Goal: Task Accomplishment & Management: Use online tool/utility

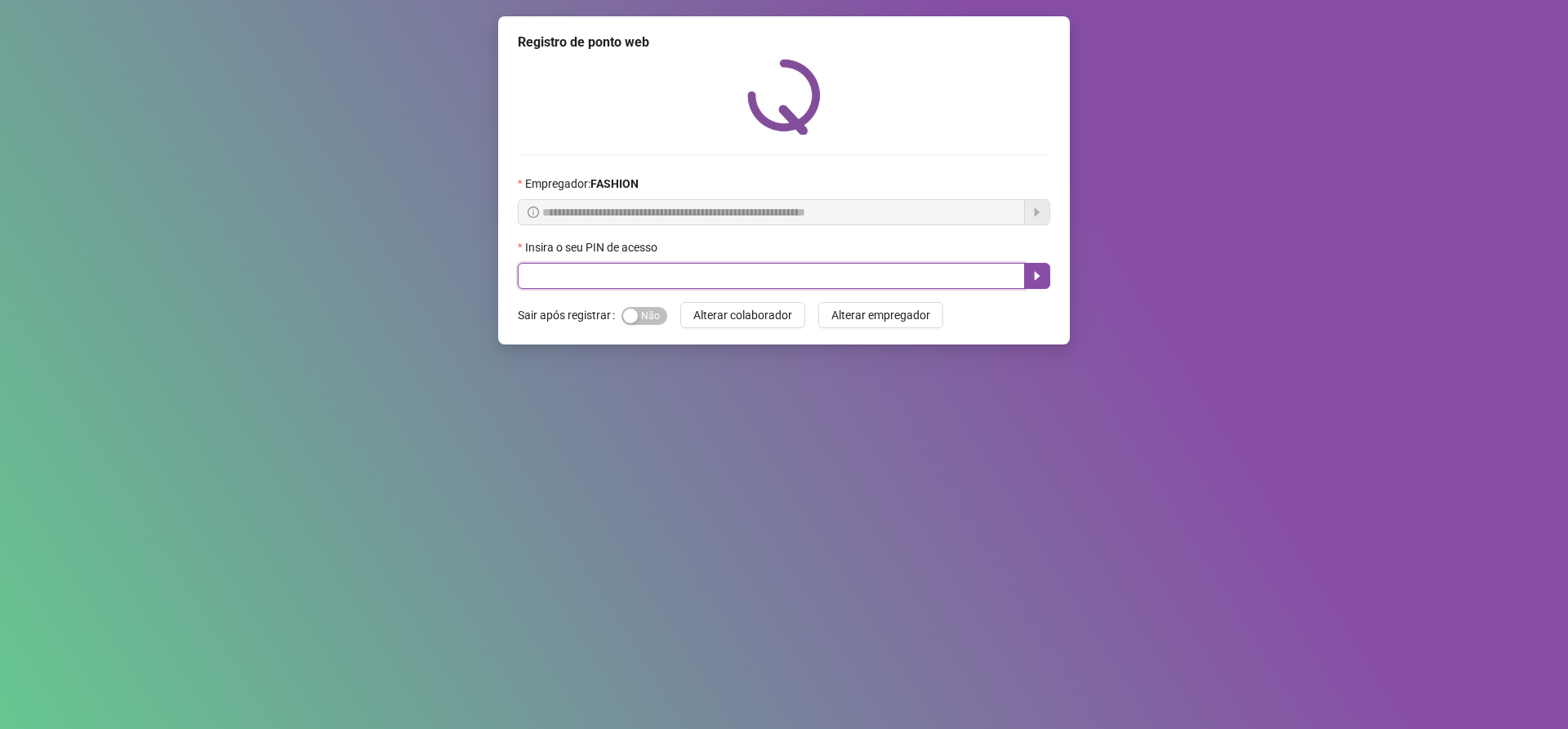
click at [535, 282] on input "text" at bounding box center [772, 276] width 507 height 26
type input "*****"
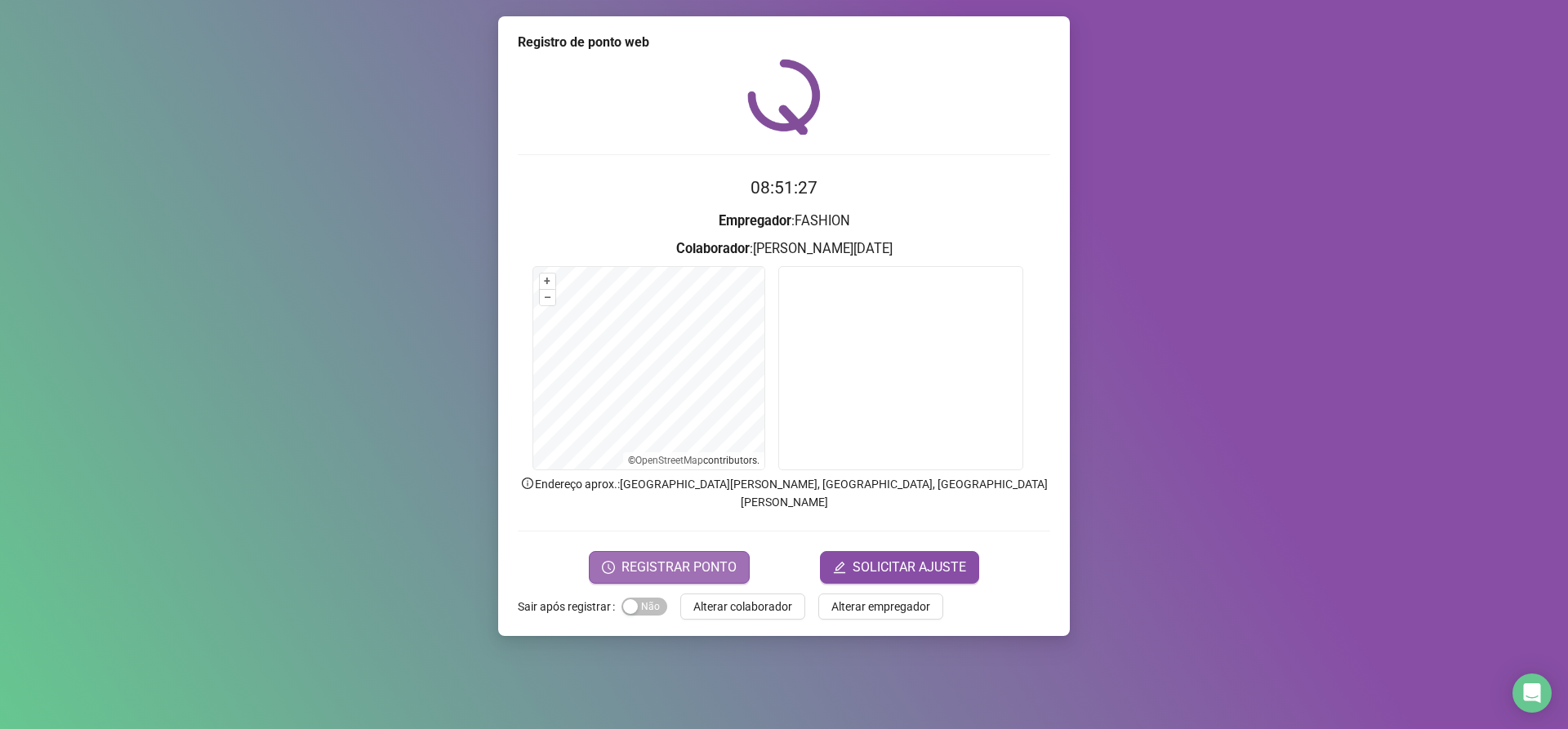
click at [680, 558] on span "REGISTRAR PONTO" at bounding box center [679, 568] width 115 height 20
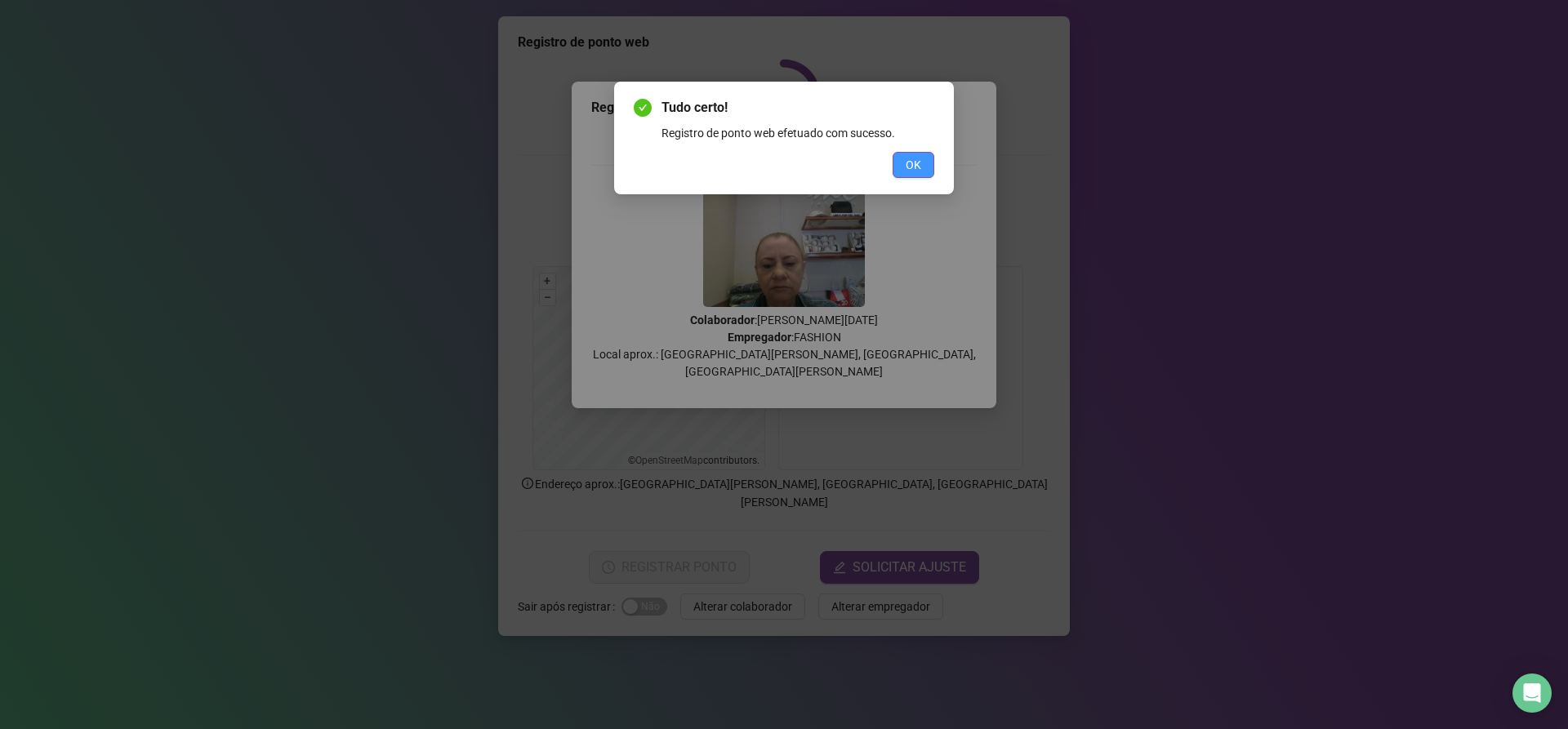
click at [909, 171] on span "OK" at bounding box center [914, 165] width 16 height 18
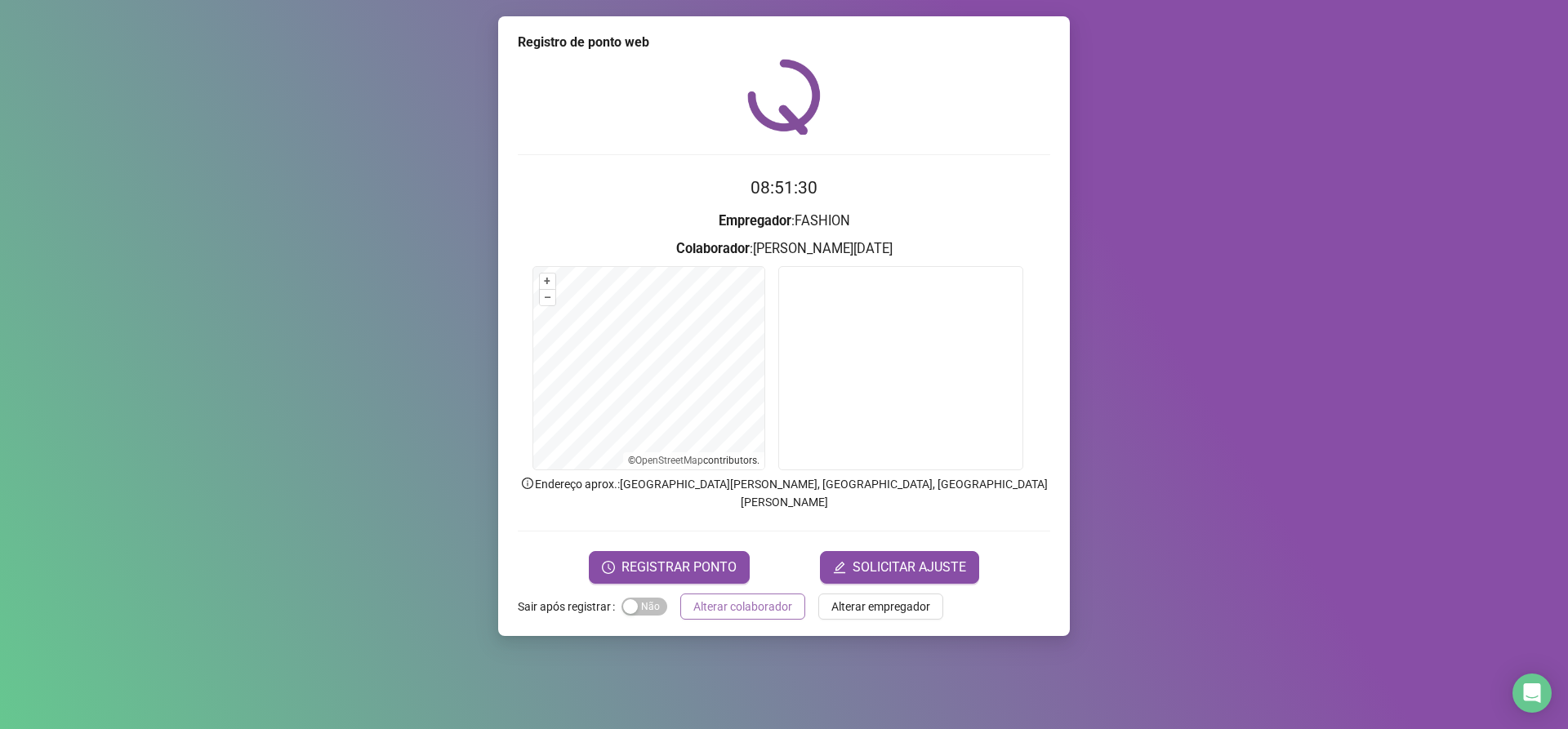
click at [728, 597] on span "Alterar colaborador" at bounding box center [743, 606] width 99 height 18
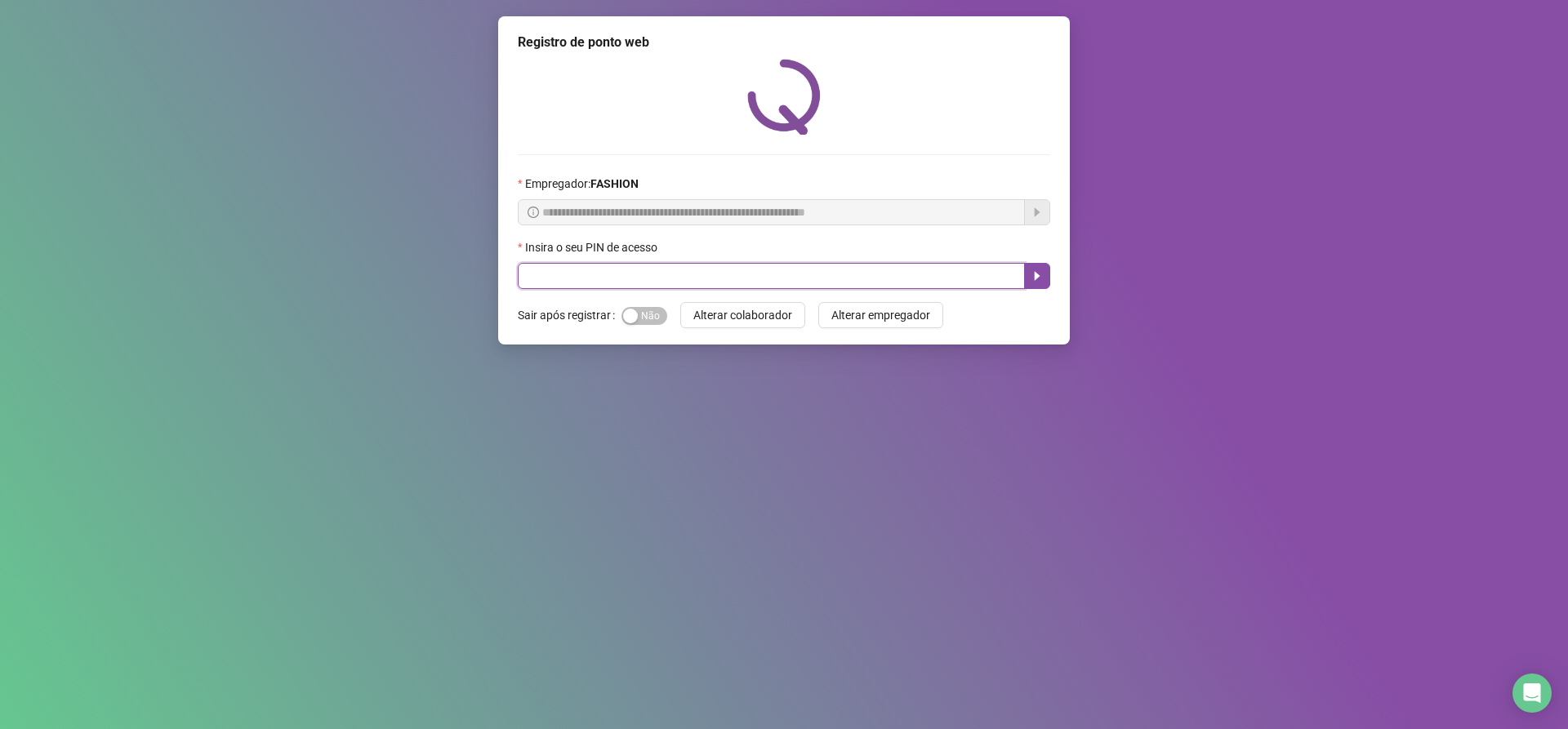
click at [534, 267] on input "text" at bounding box center [772, 276] width 507 height 26
type input "*****"
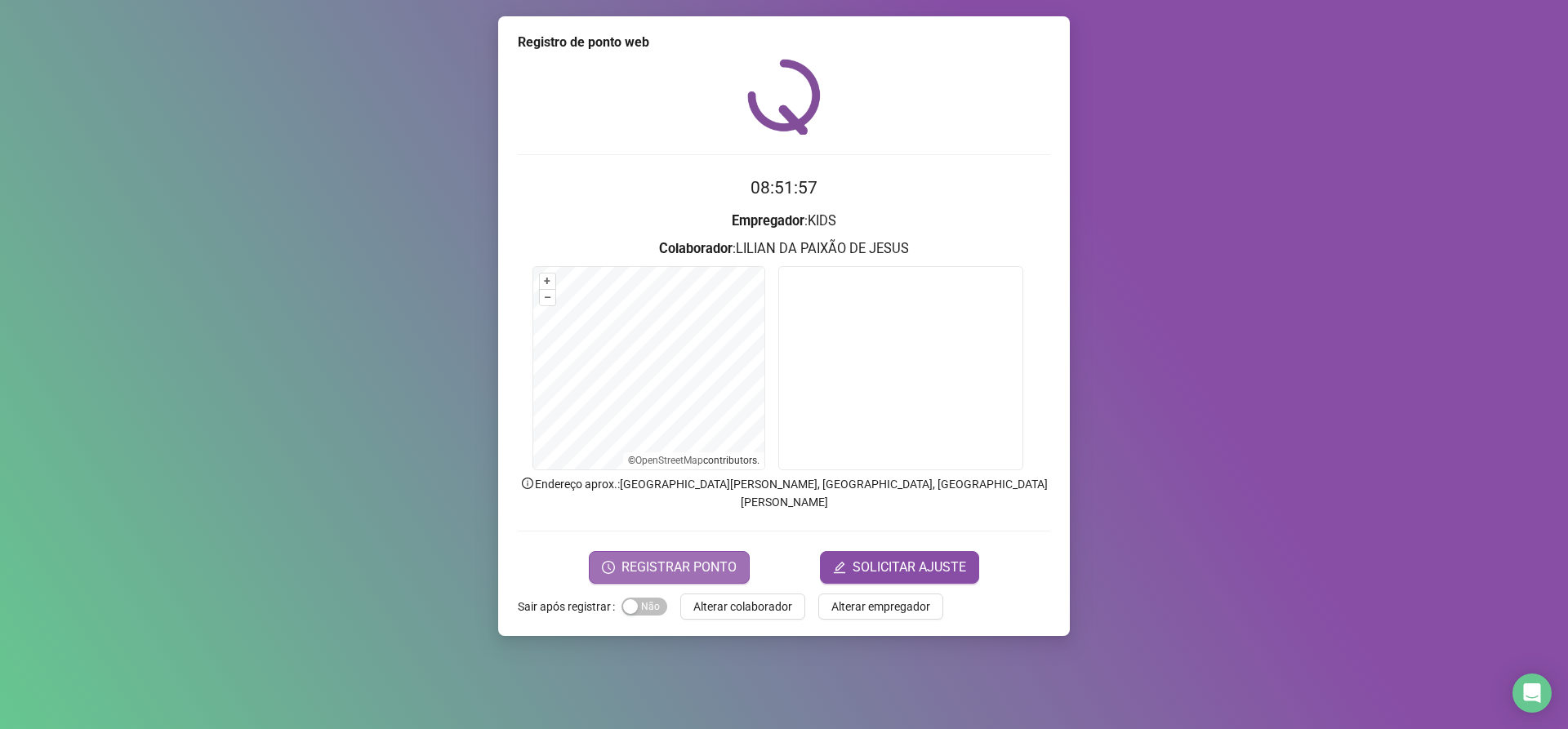
click at [661, 558] on span "REGISTRAR PONTO" at bounding box center [679, 568] width 115 height 20
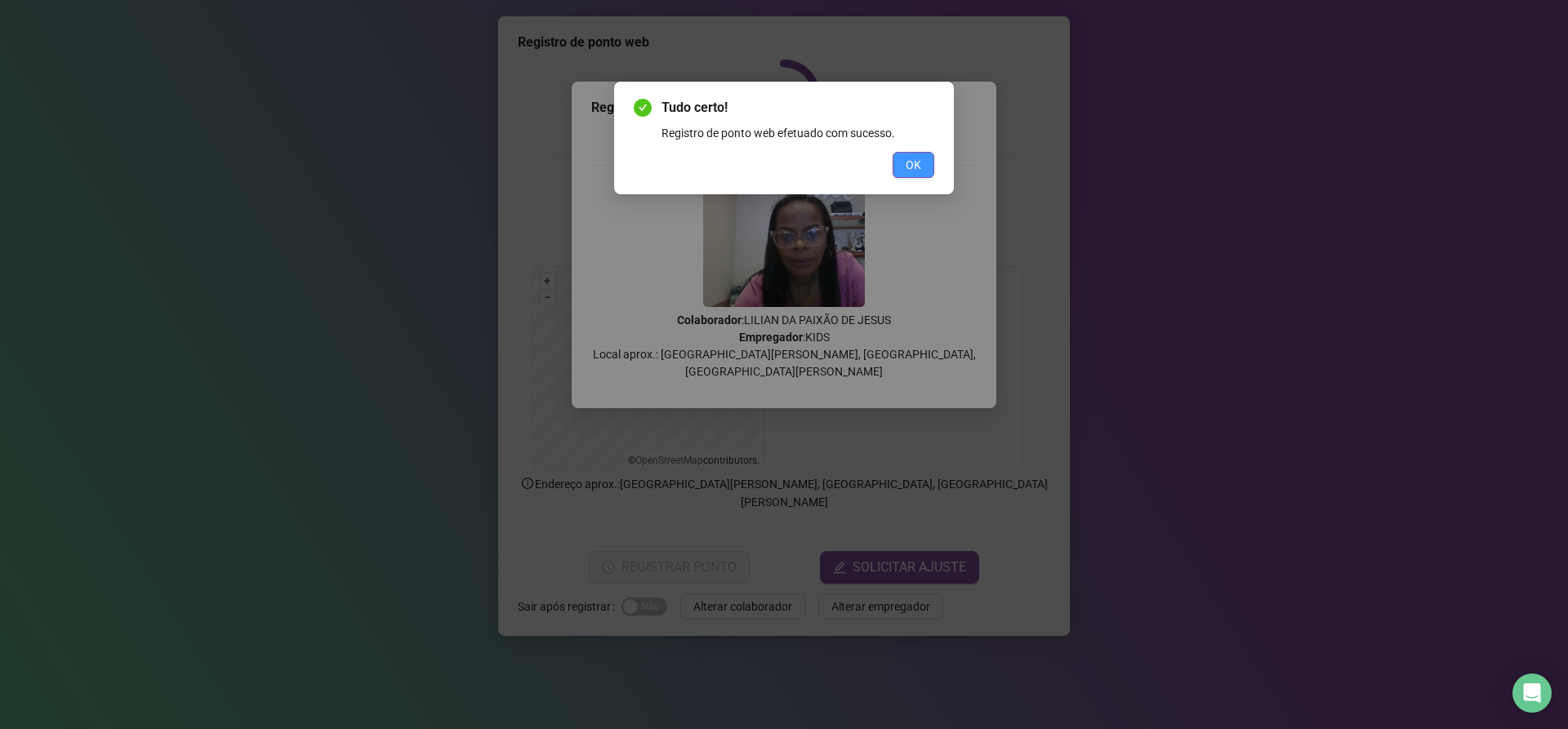
click at [910, 157] on span "OK" at bounding box center [914, 165] width 16 height 18
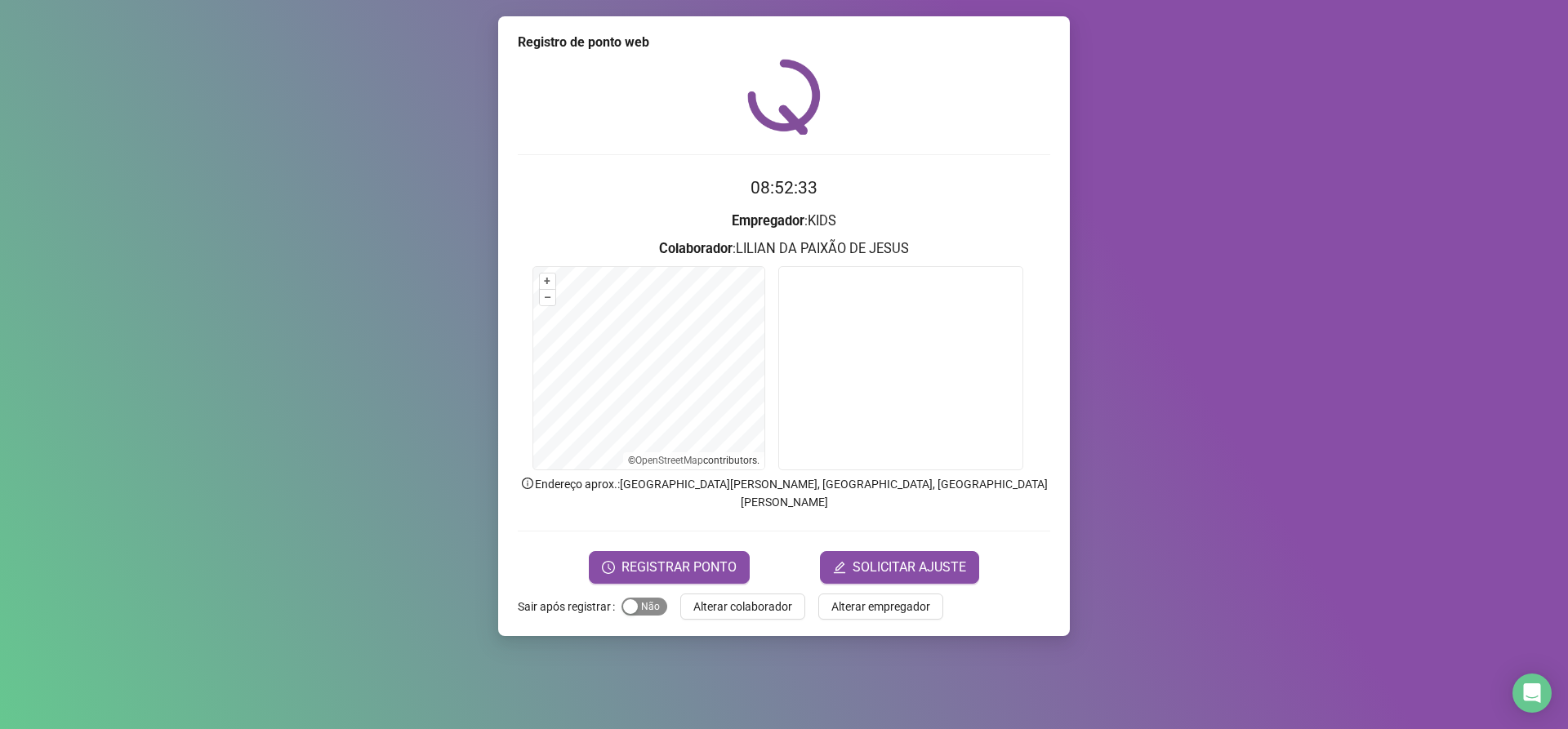
click at [644, 597] on span "Sim Não" at bounding box center [644, 606] width 46 height 18
drag, startPoint x: 703, startPoint y: 590, endPoint x: 703, endPoint y: 575, distance: 15.0
click at [703, 597] on span "Alterar colaborador" at bounding box center [743, 606] width 99 height 18
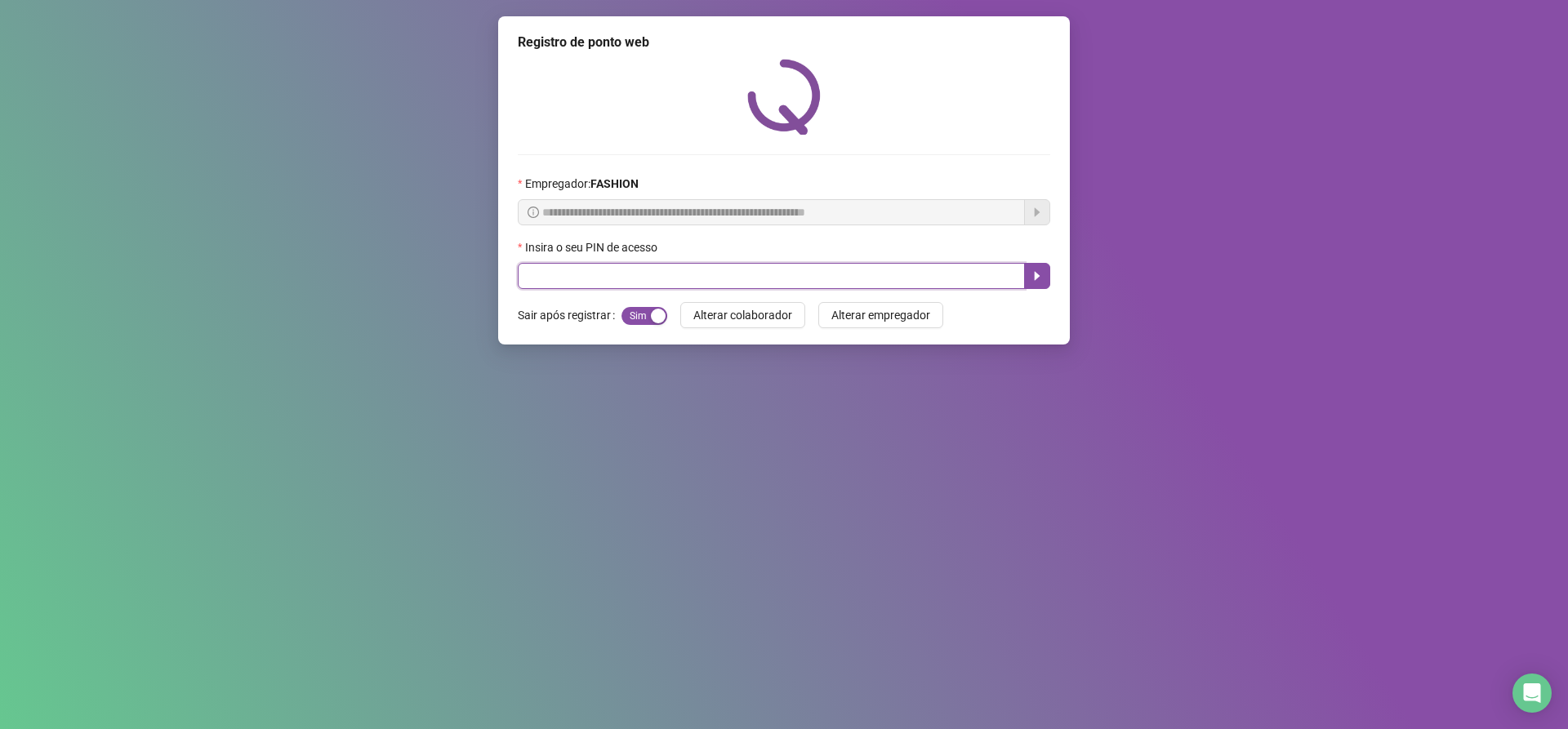
click at [692, 272] on input "text" at bounding box center [772, 276] width 507 height 26
type input "*****"
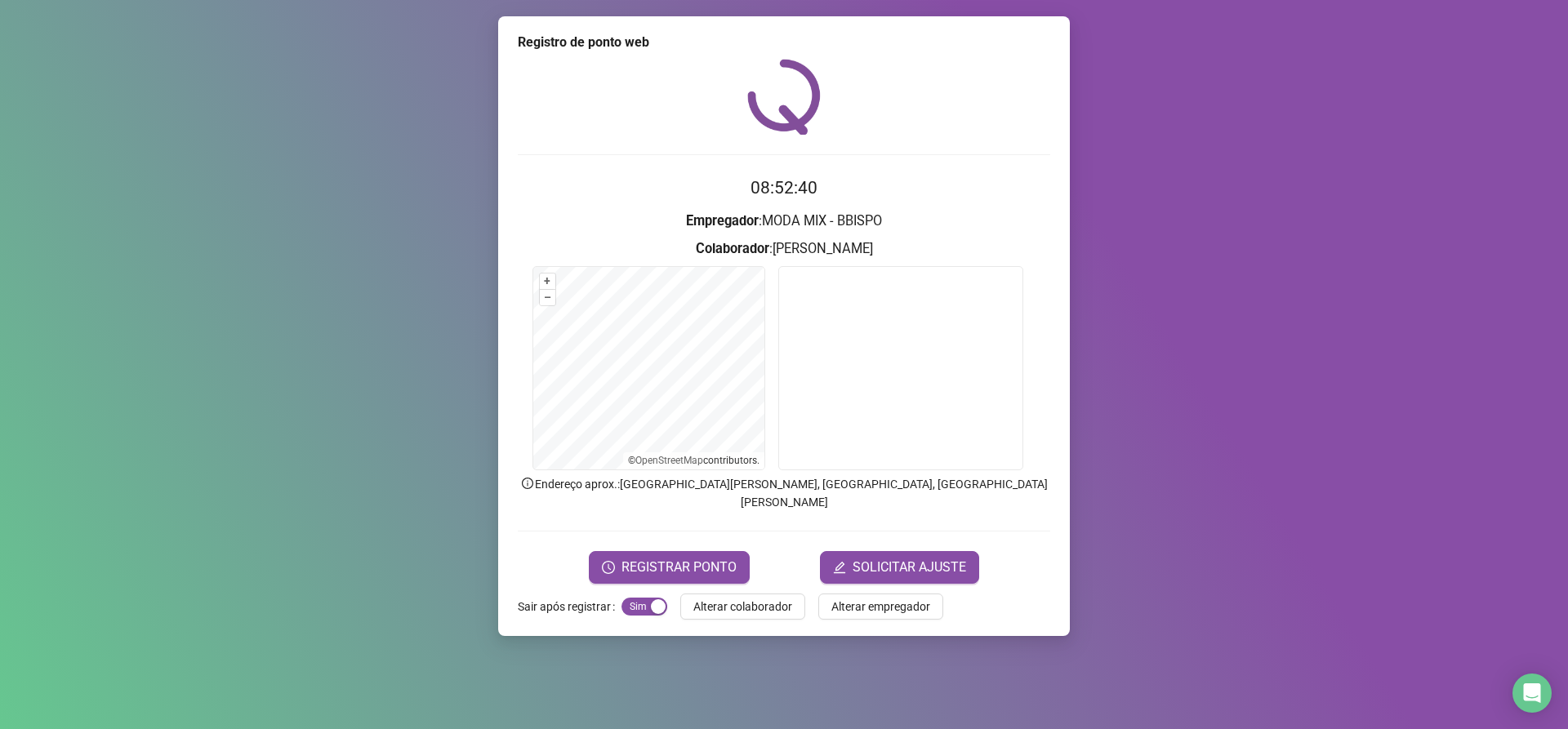
click at [710, 526] on form "08:52:40 Empregador : MODA MIX - BBISPO Colaborador : [PERSON_NAME] + – ⇧ › © O…" at bounding box center [784, 379] width 532 height 409
click at [715, 558] on span "REGISTRAR PONTO" at bounding box center [679, 568] width 115 height 20
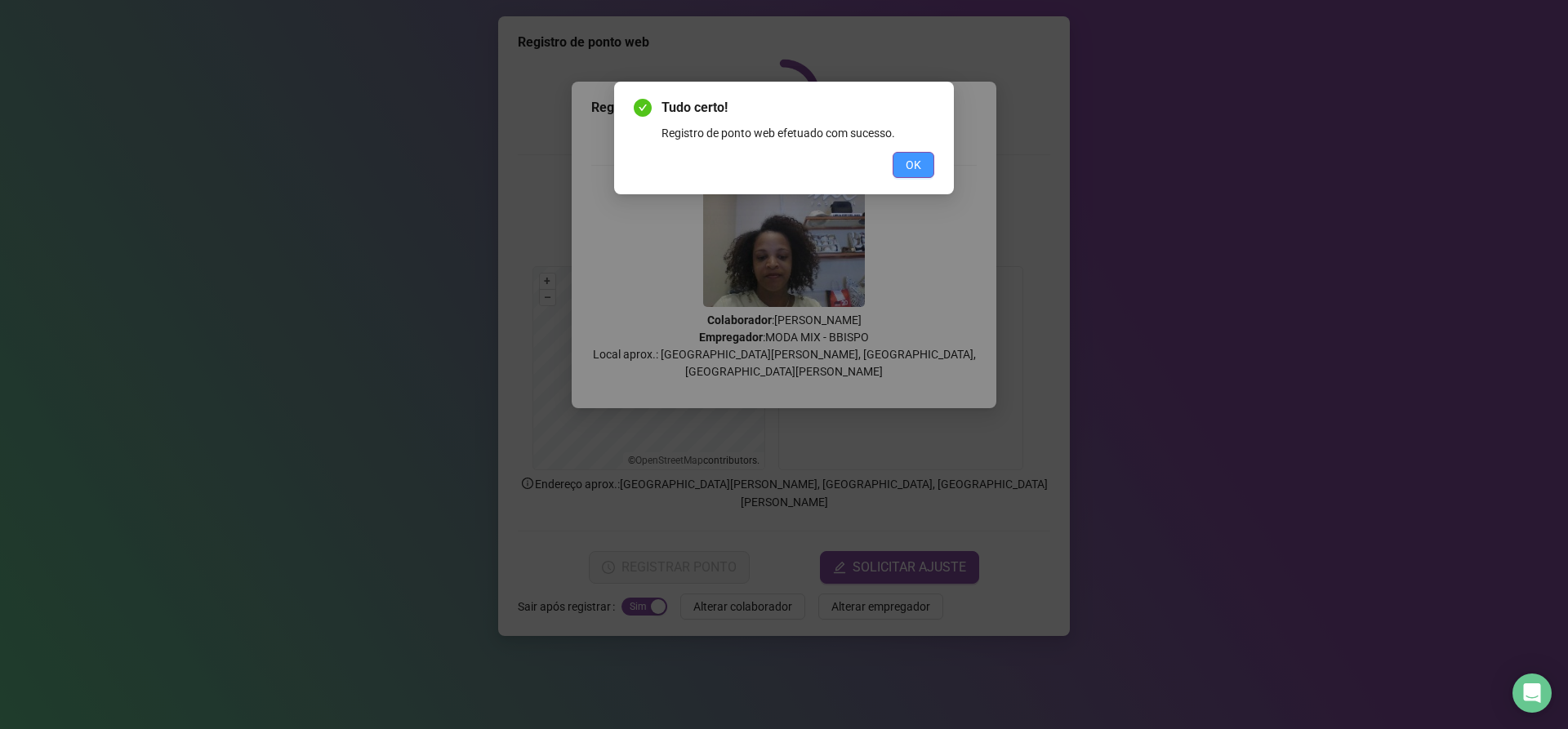
click at [901, 166] on button "OK" at bounding box center [914, 165] width 42 height 26
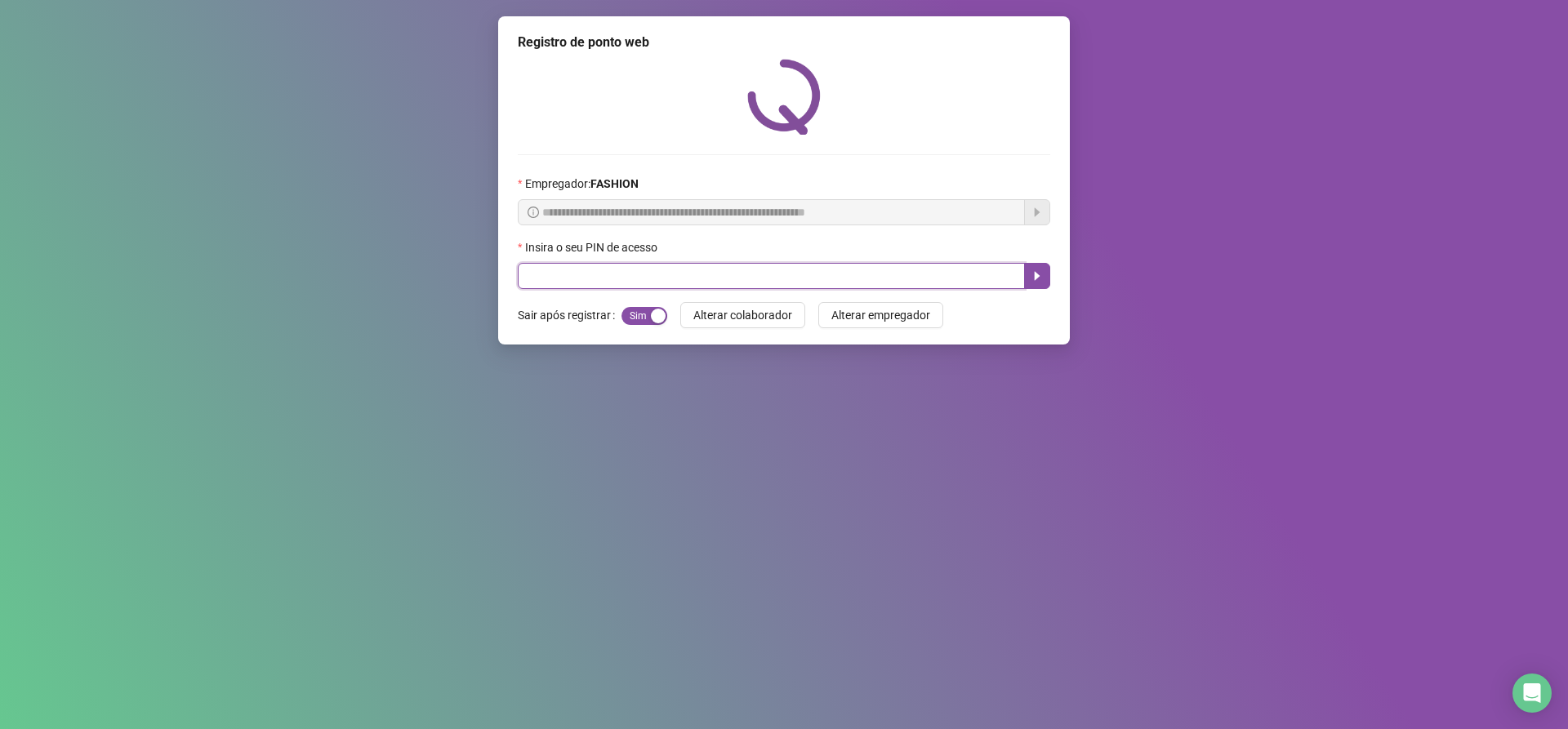
click at [729, 270] on input "text" at bounding box center [772, 276] width 507 height 26
type input "*****"
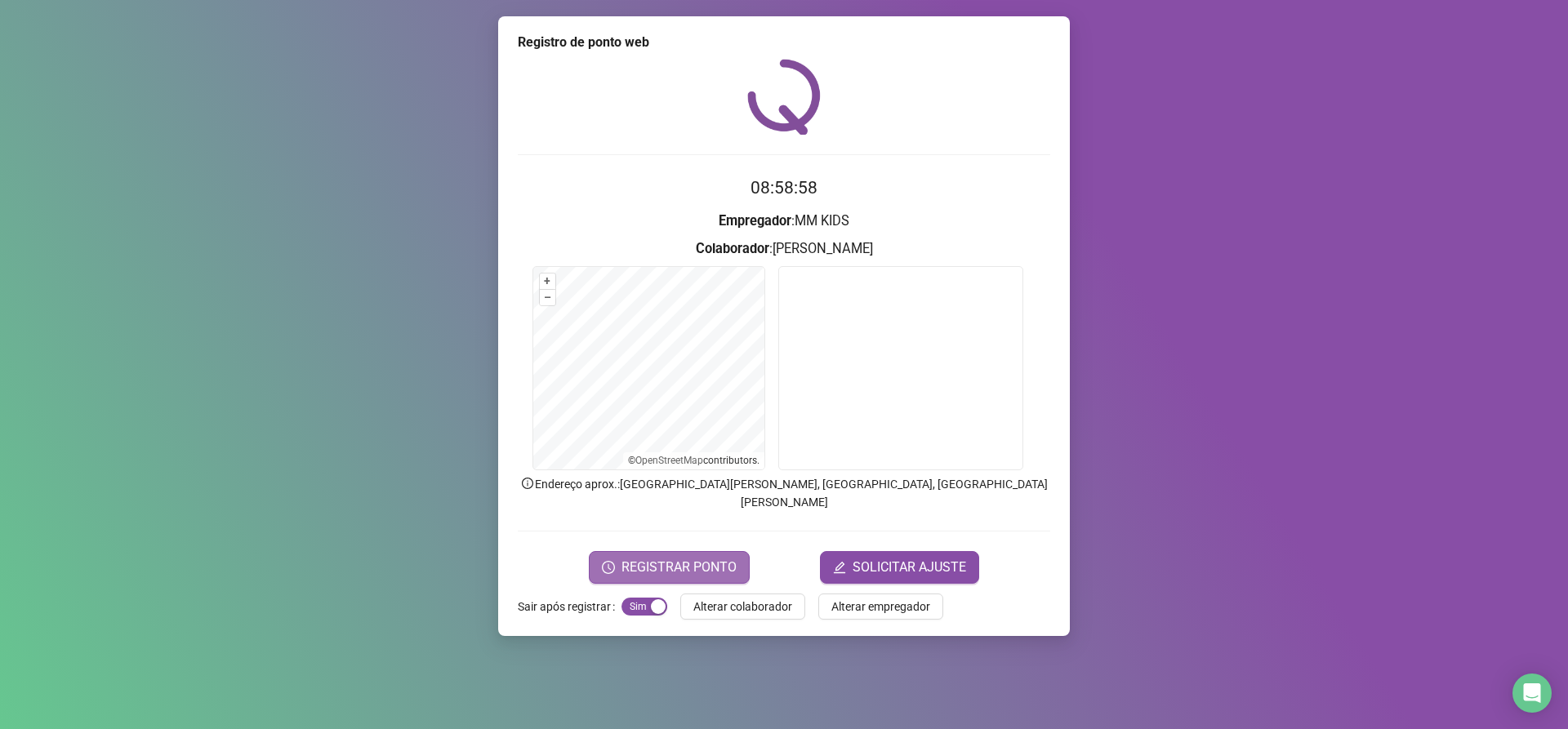
click at [692, 558] on span "REGISTRAR PONTO" at bounding box center [679, 568] width 115 height 20
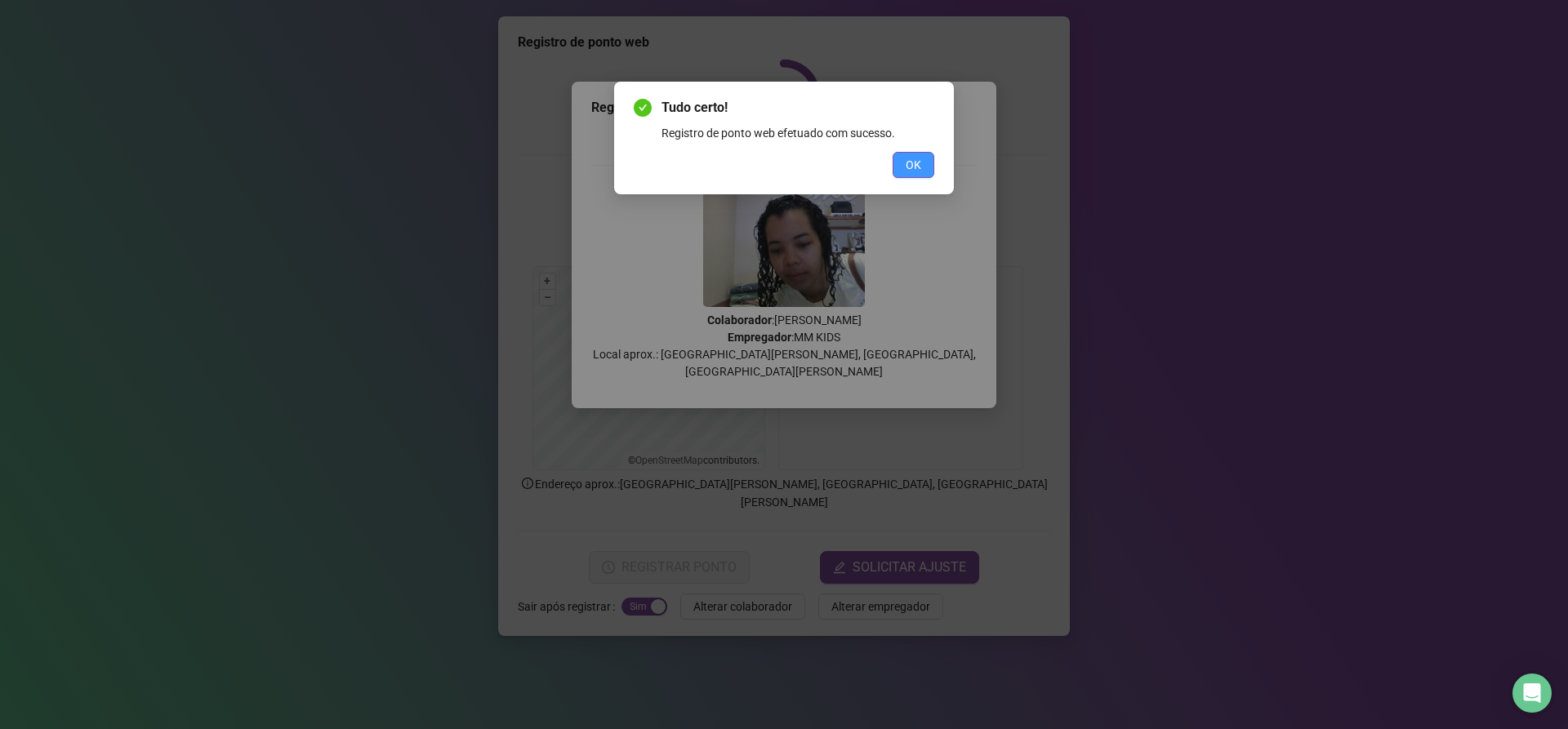
click at [927, 162] on button "OK" at bounding box center [914, 165] width 42 height 26
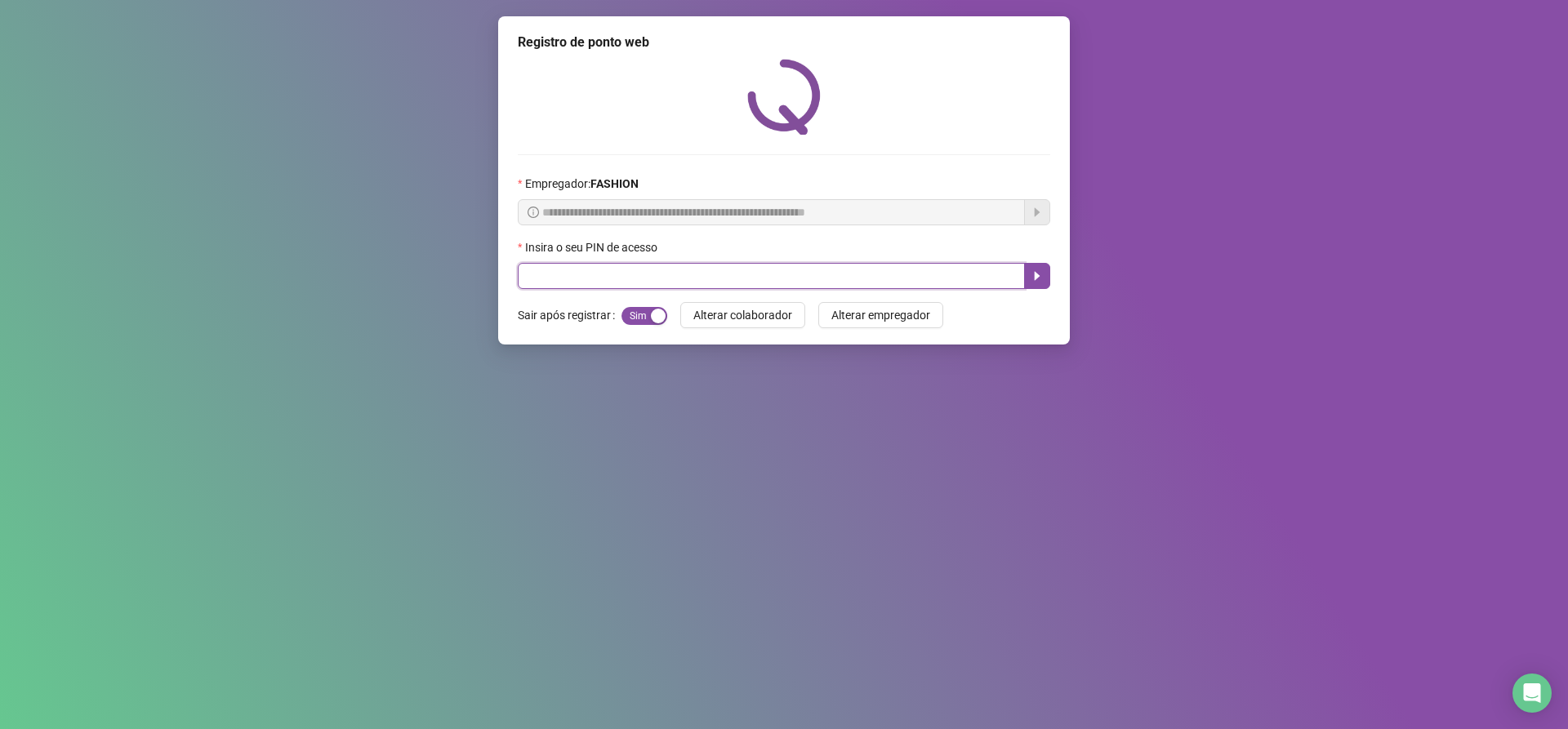
click at [782, 267] on input "text" at bounding box center [772, 276] width 507 height 26
type input "*****"
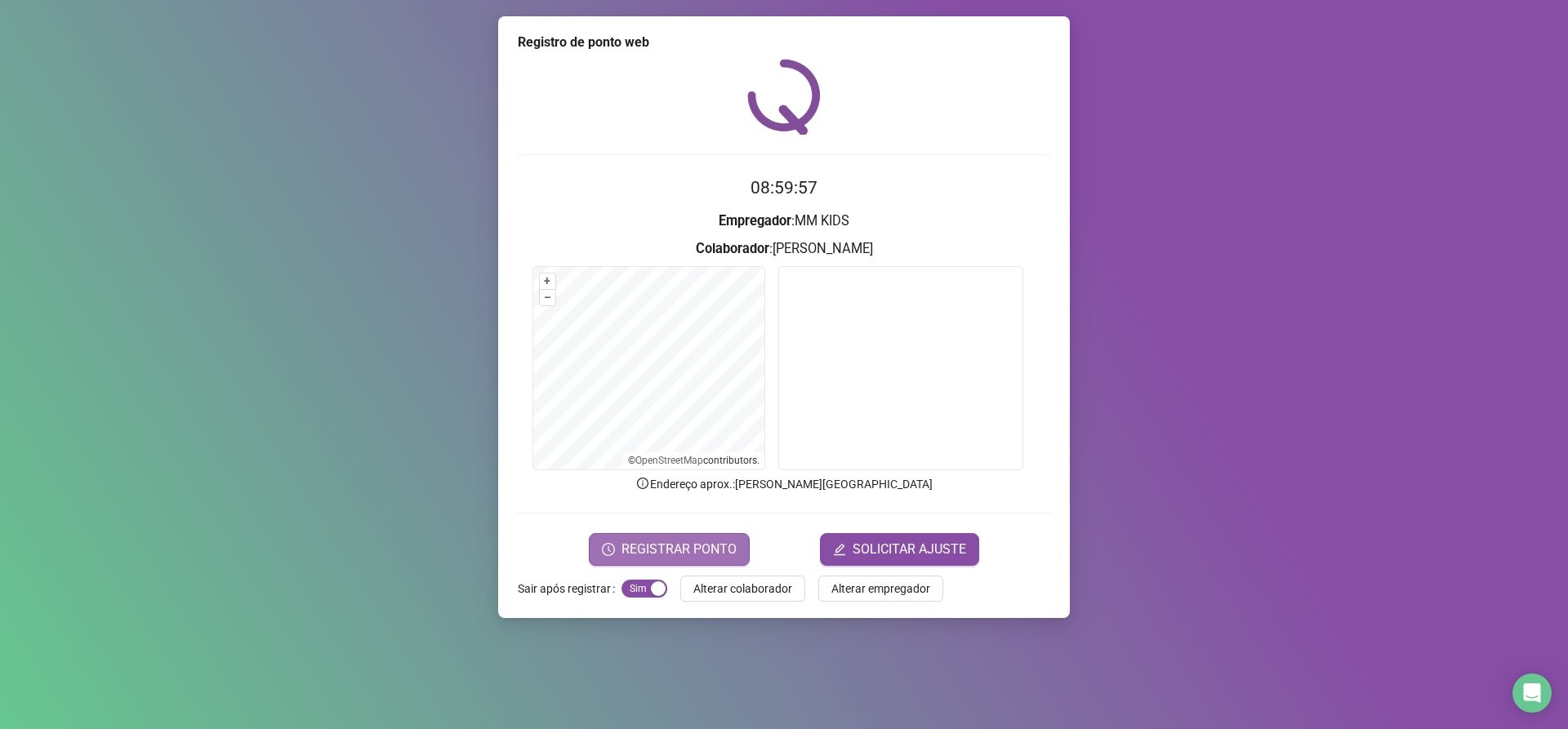
click at [718, 546] on span "REGISTRAR PONTO" at bounding box center [679, 550] width 115 height 20
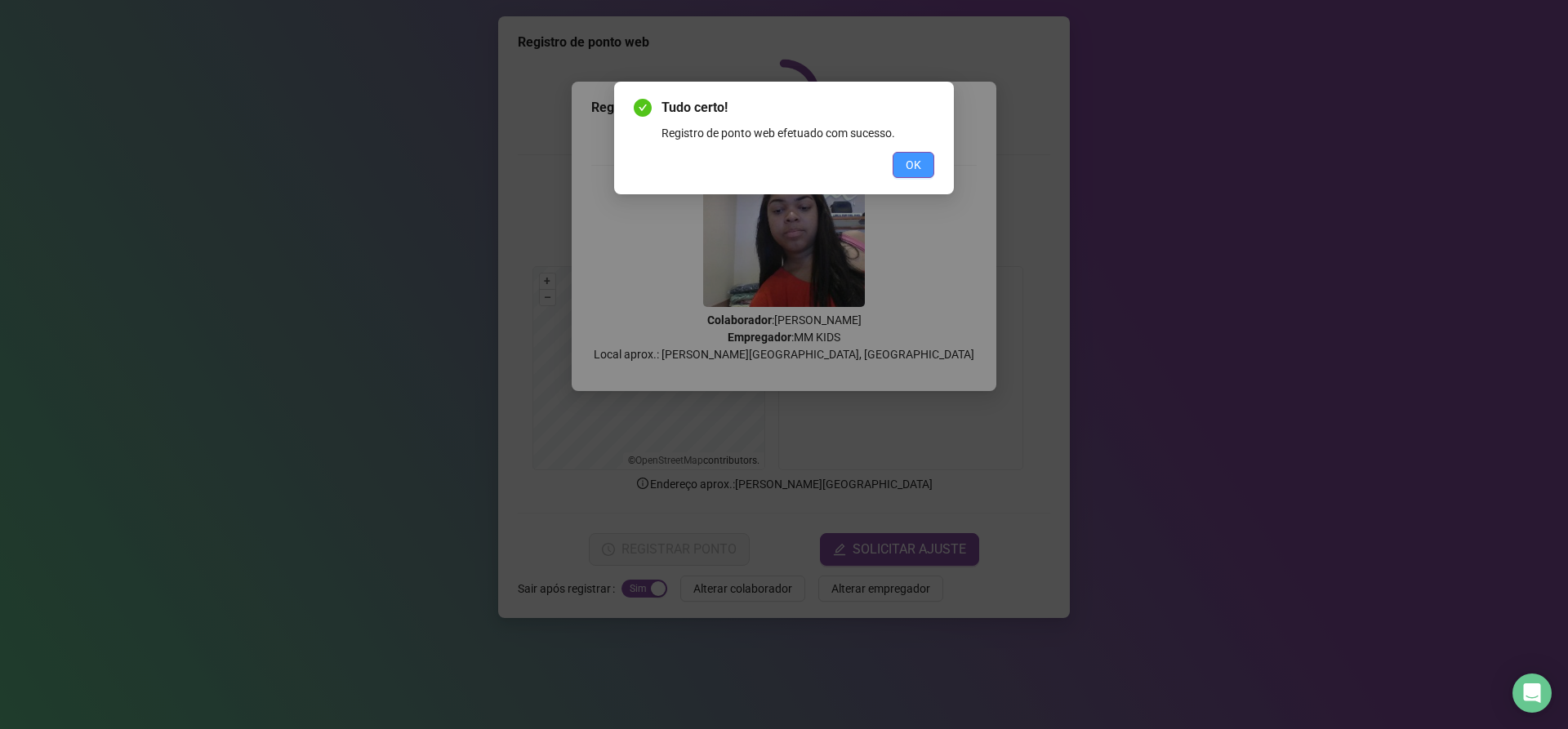
click at [915, 165] on span "OK" at bounding box center [914, 165] width 16 height 18
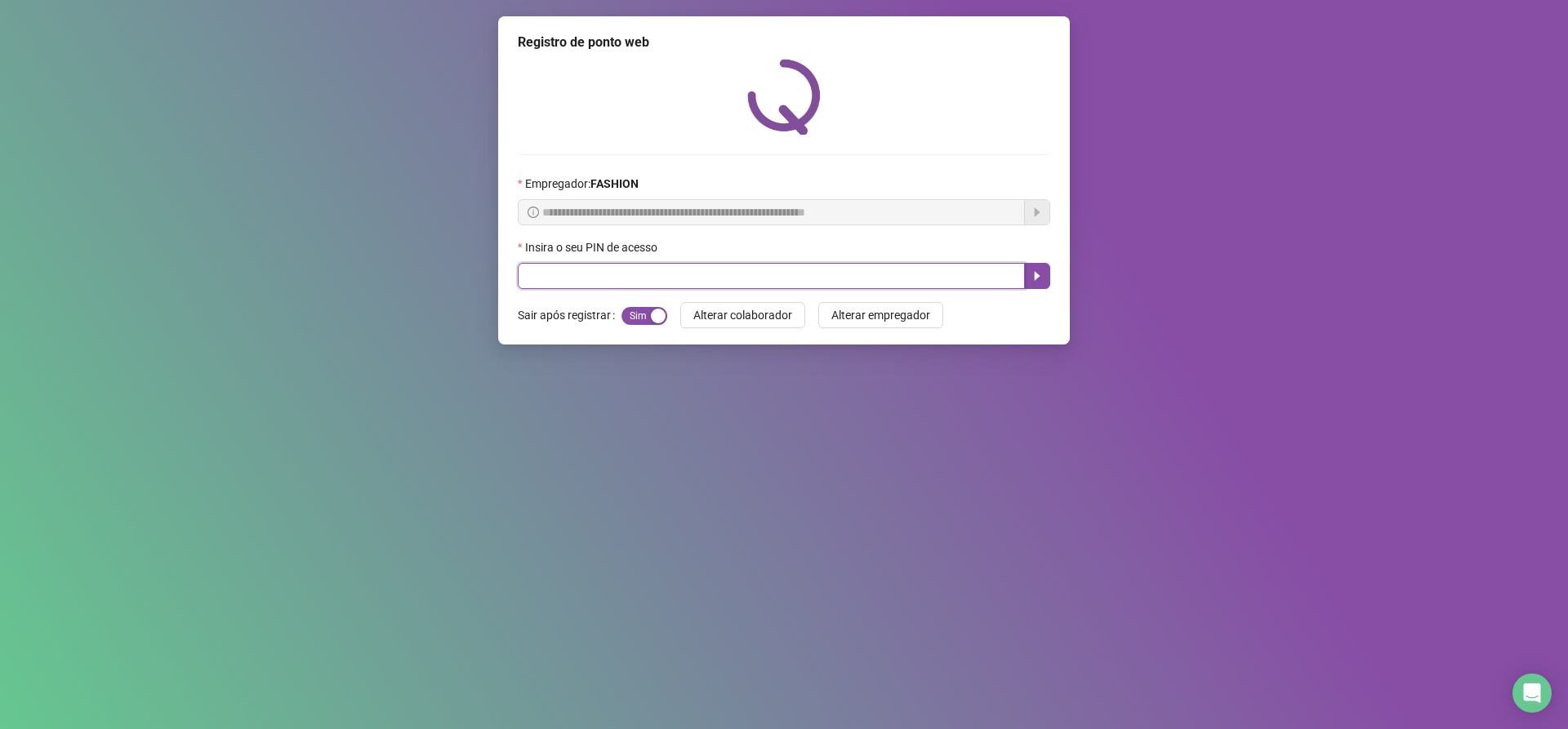
drag, startPoint x: 848, startPoint y: 284, endPoint x: 781, endPoint y: 245, distance: 77.5
click at [837, 270] on input "text" at bounding box center [772, 276] width 507 height 26
click at [617, 269] on input "text" at bounding box center [772, 276] width 507 height 26
type input "*****"
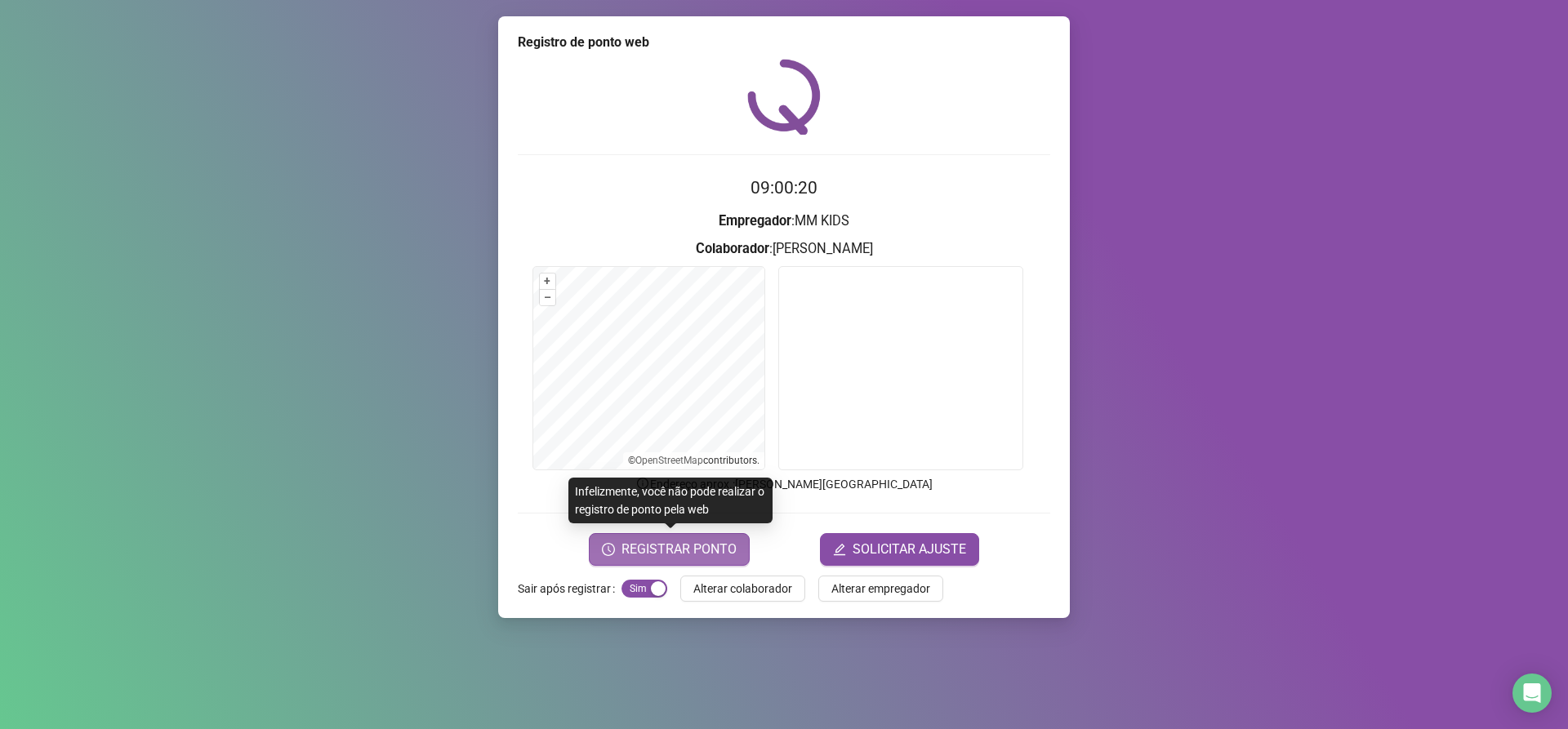
click at [695, 551] on span "REGISTRAR PONTO" at bounding box center [679, 550] width 115 height 20
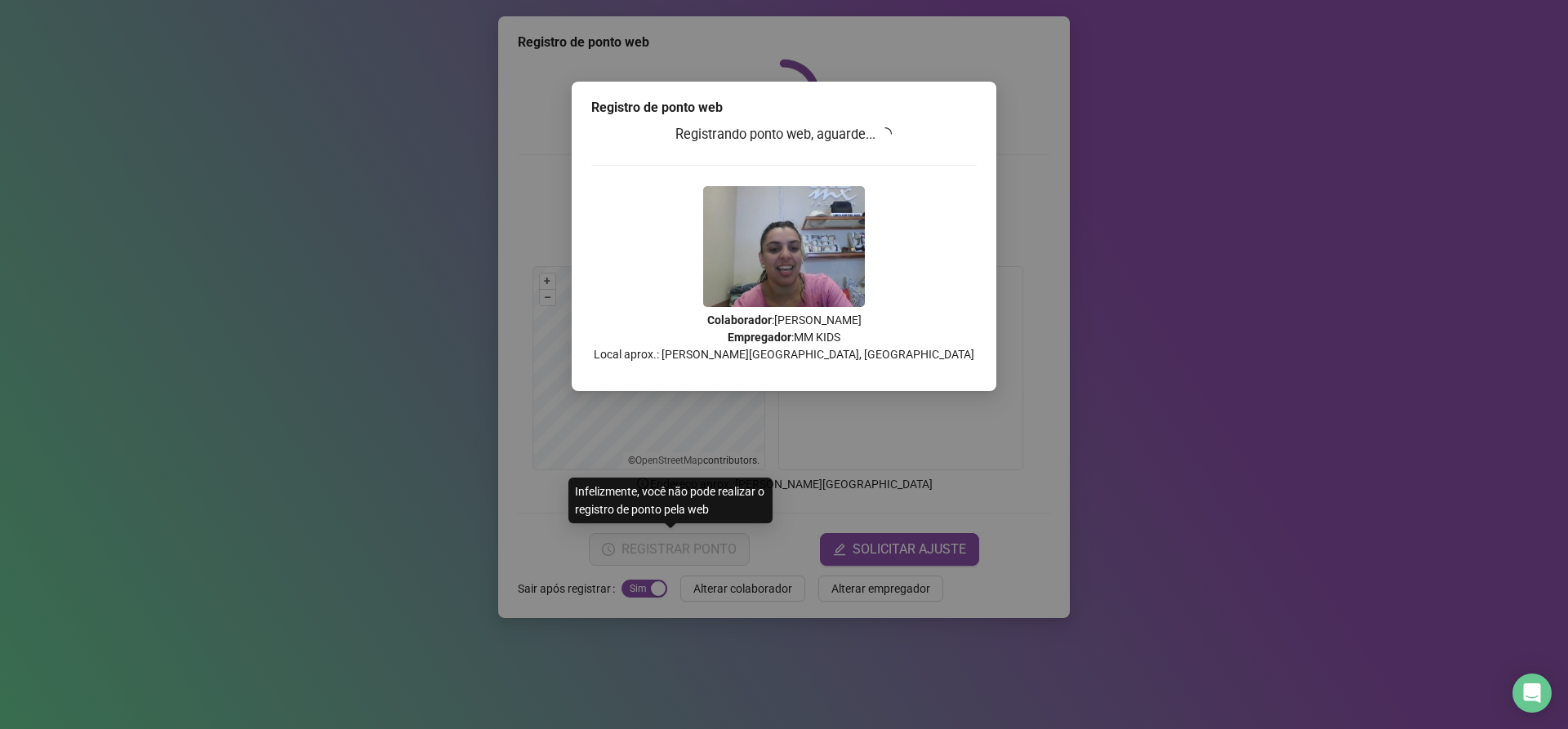
click at [667, 499] on div "Infelizmente, você não pode realizar o registro de ponto pela web" at bounding box center [671, 501] width 204 height 46
click at [746, 586] on div "Registro de ponto web Registrando ponto web, aguarde... Colaborador : [PERSON_N…" at bounding box center [784, 364] width 1568 height 729
click at [637, 588] on div "Registro de ponto web Registrando ponto web, aguarde... Colaborador : [PERSON_N…" at bounding box center [784, 364] width 1568 height 729
click at [737, 591] on div "Registro de ponto web Registrando ponto web, aguarde... Colaborador : [PERSON_N…" at bounding box center [784, 364] width 1568 height 729
click at [846, 250] on img at bounding box center [784, 246] width 161 height 121
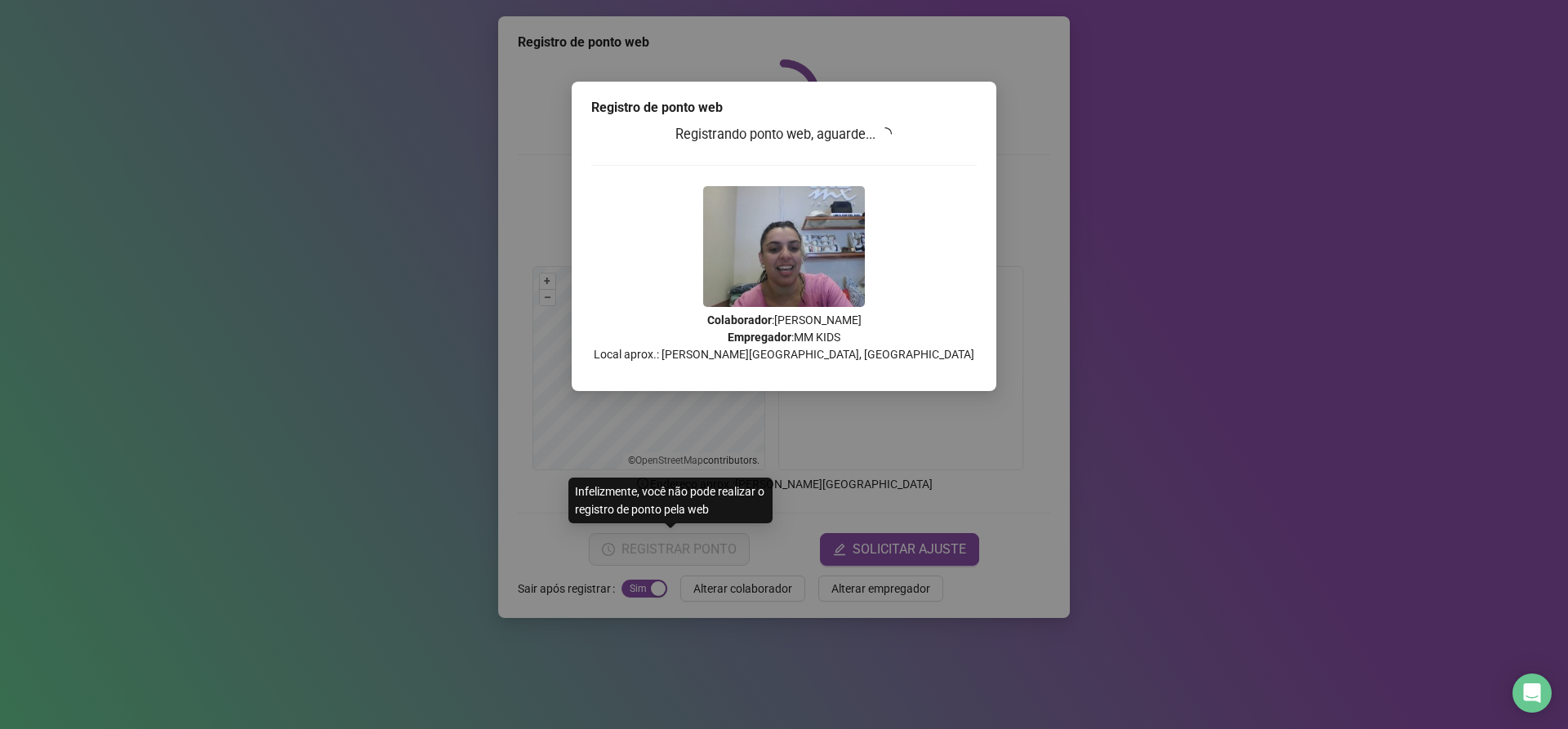
click at [1030, 66] on div "Registro de ponto web Registrando ponto web, aguarde... Colaborador : [PERSON_N…" at bounding box center [784, 364] width 1568 height 729
click at [729, 588] on div "Registro de ponto web Registrando ponto web, aguarde... Colaborador : [PERSON_N…" at bounding box center [784, 364] width 1568 height 729
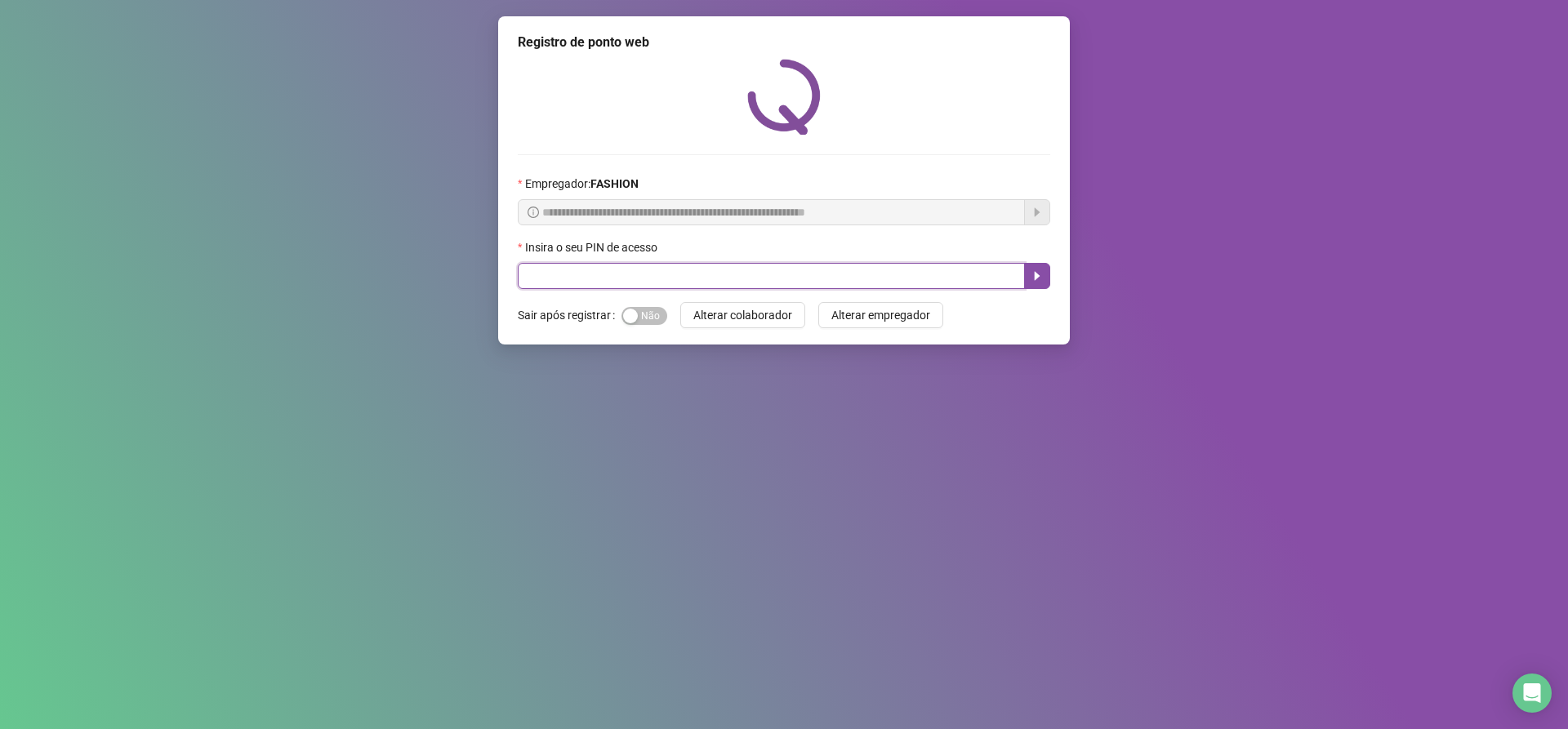
click at [522, 274] on input "text" at bounding box center [772, 276] width 507 height 26
type input "*****"
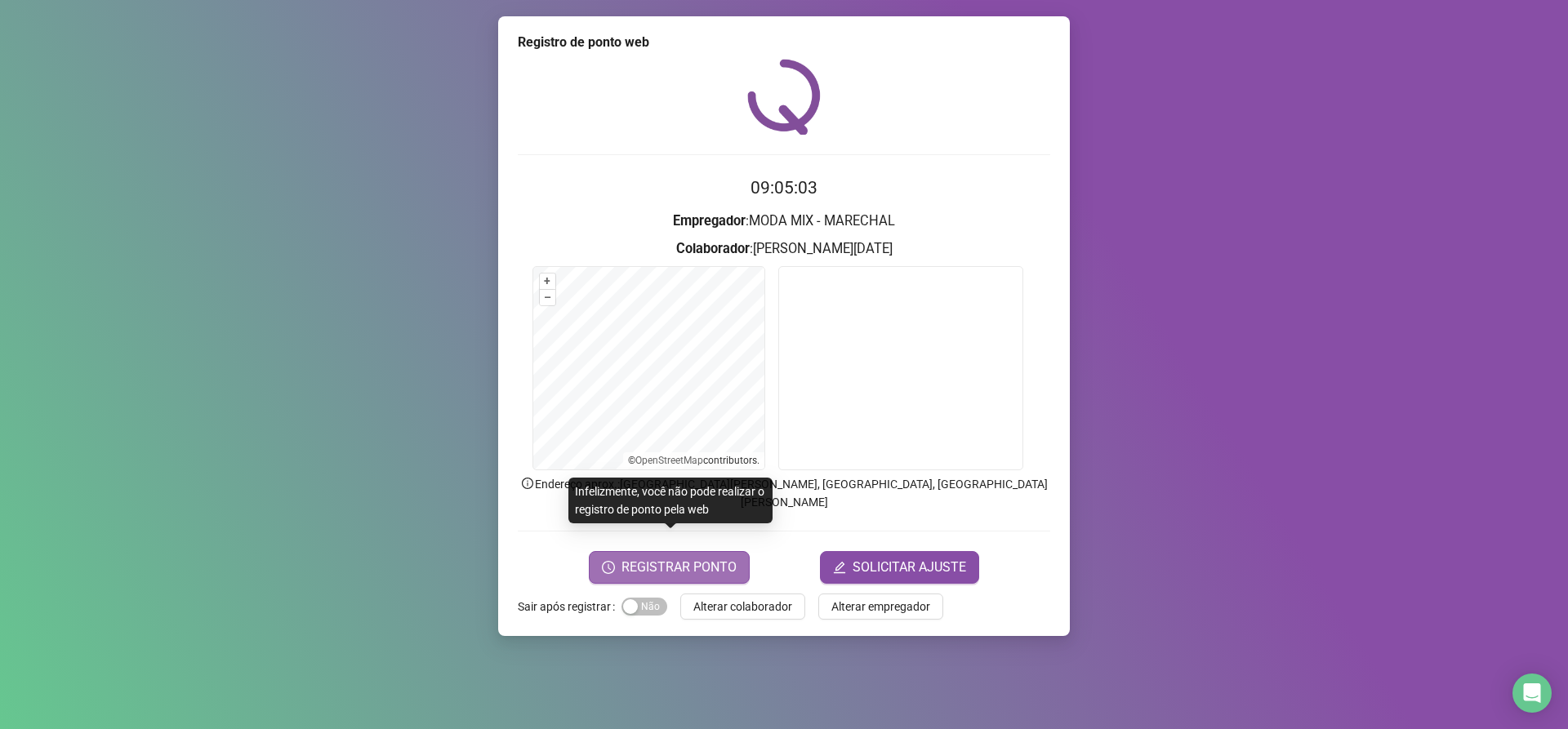
click at [669, 558] on span "REGISTRAR PONTO" at bounding box center [679, 568] width 115 height 20
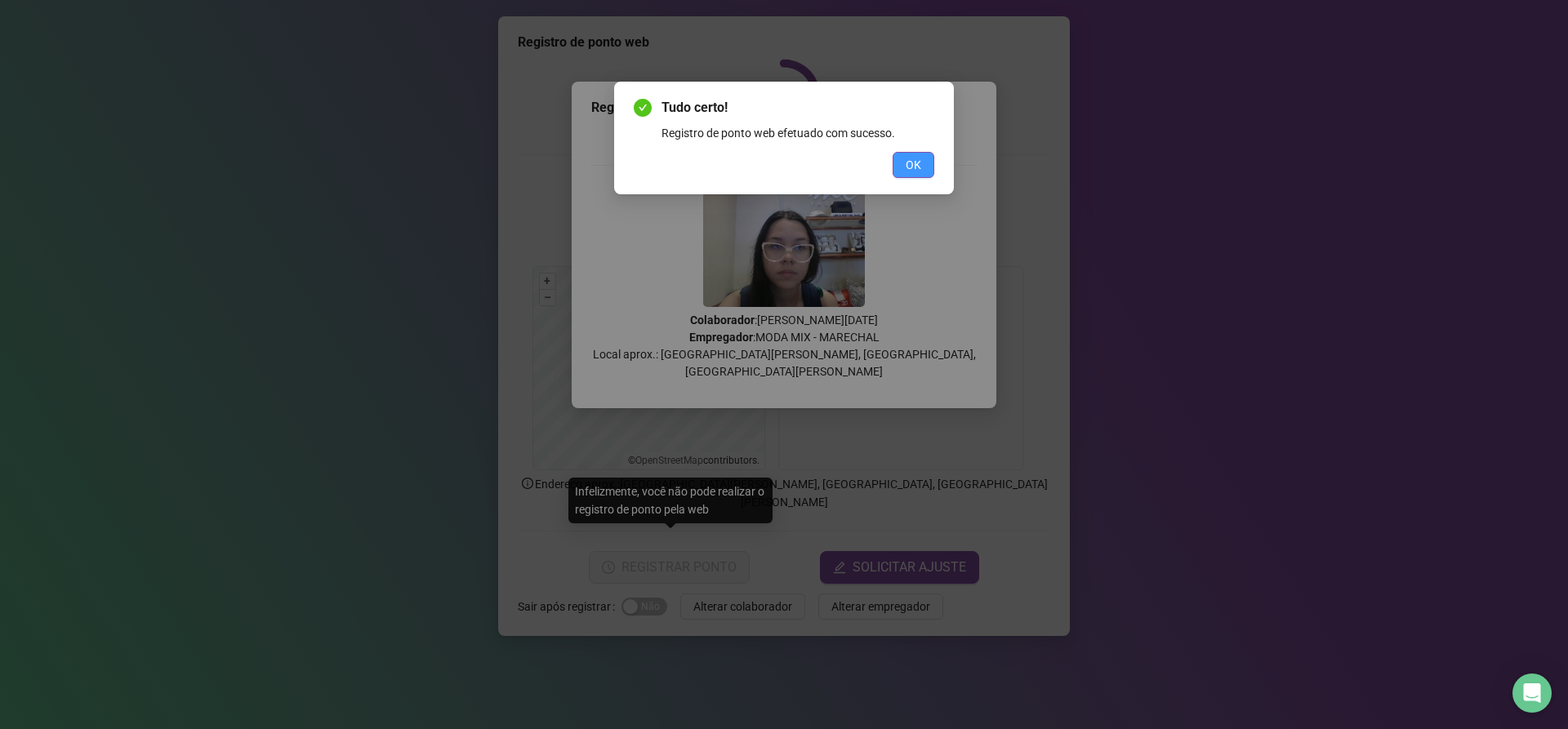
click at [926, 164] on button "OK" at bounding box center [914, 165] width 42 height 26
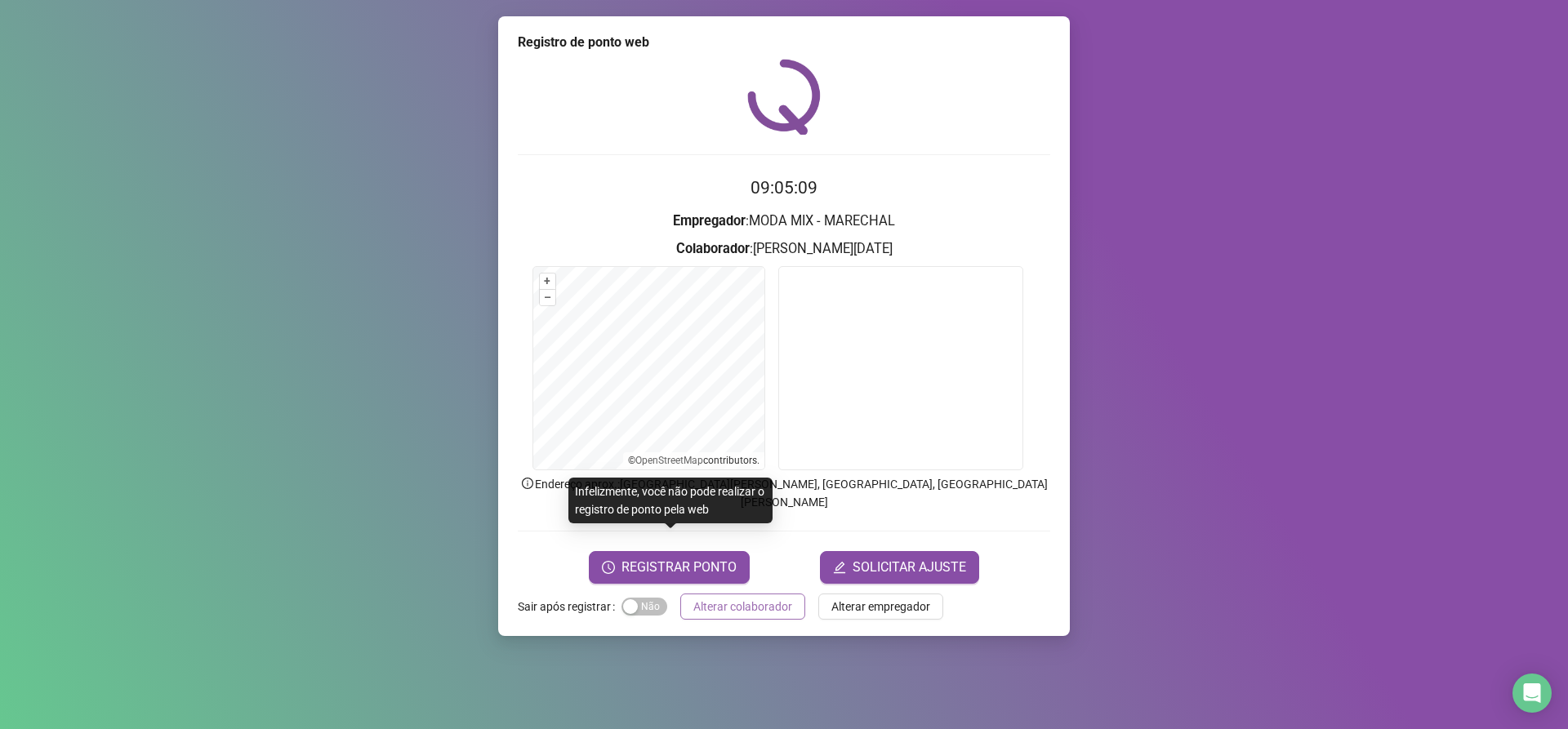
click at [772, 597] on span "Alterar colaborador" at bounding box center [743, 606] width 99 height 18
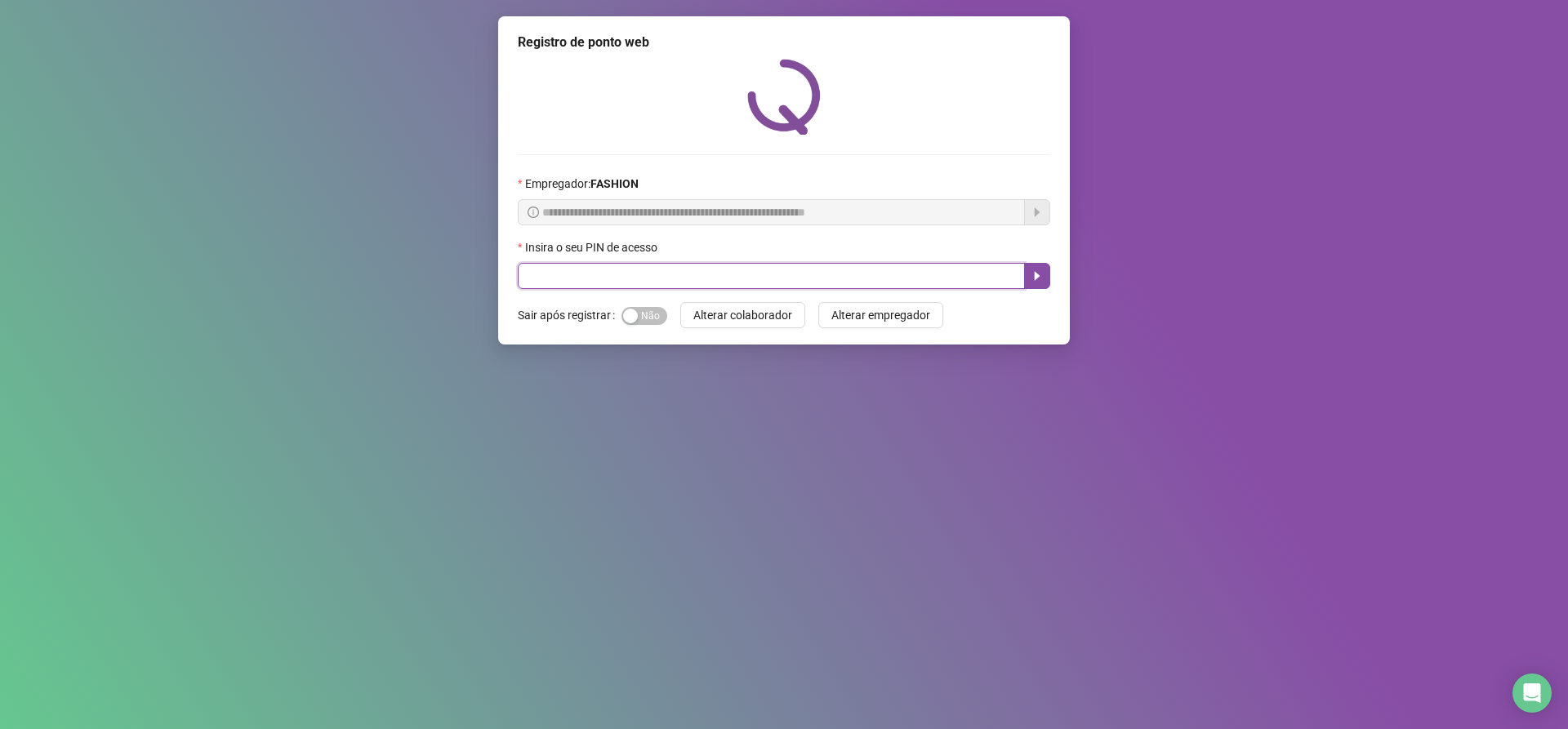
click at [527, 281] on input "text" at bounding box center [772, 276] width 507 height 26
type input "*****"
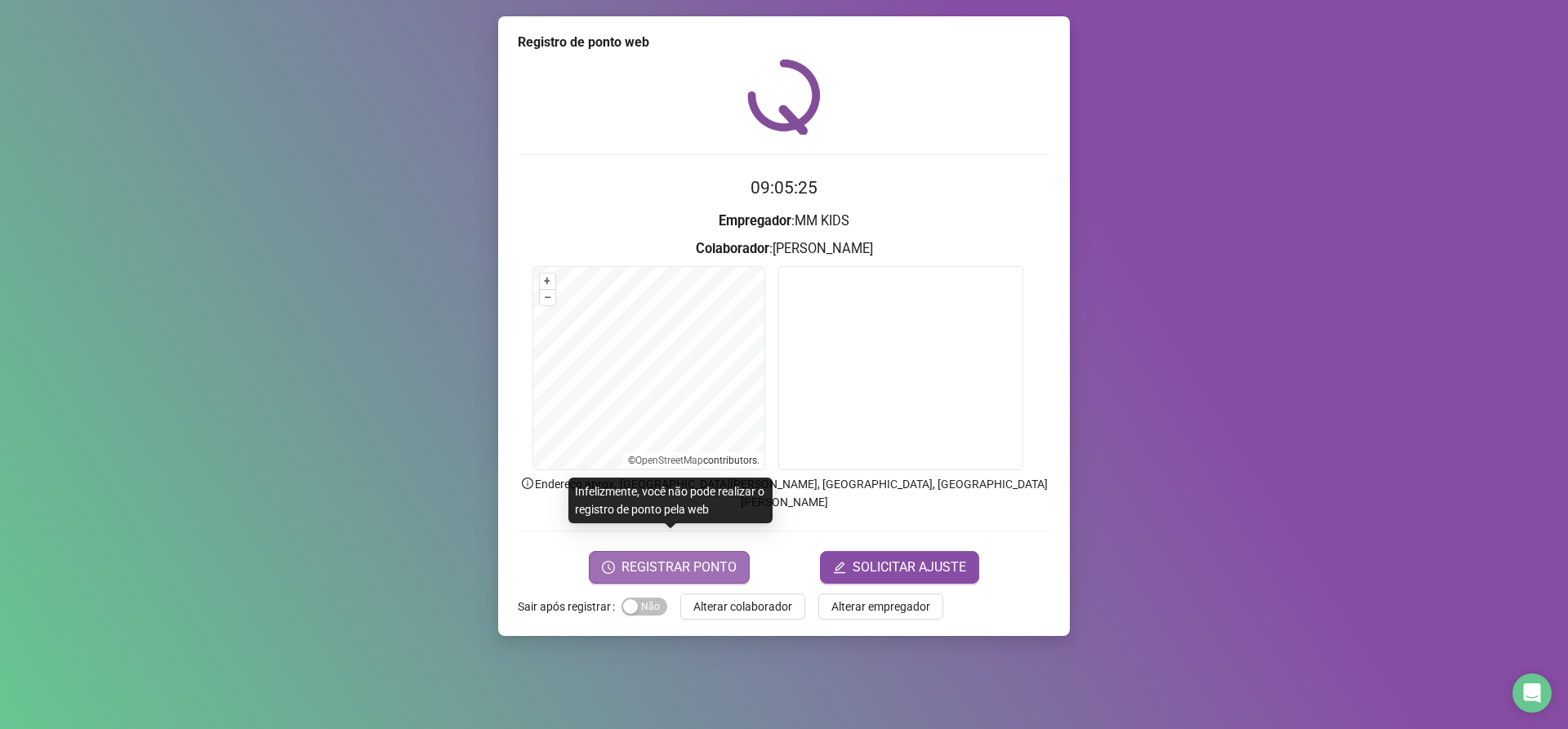
click at [640, 558] on span "REGISTRAR PONTO" at bounding box center [679, 568] width 115 height 20
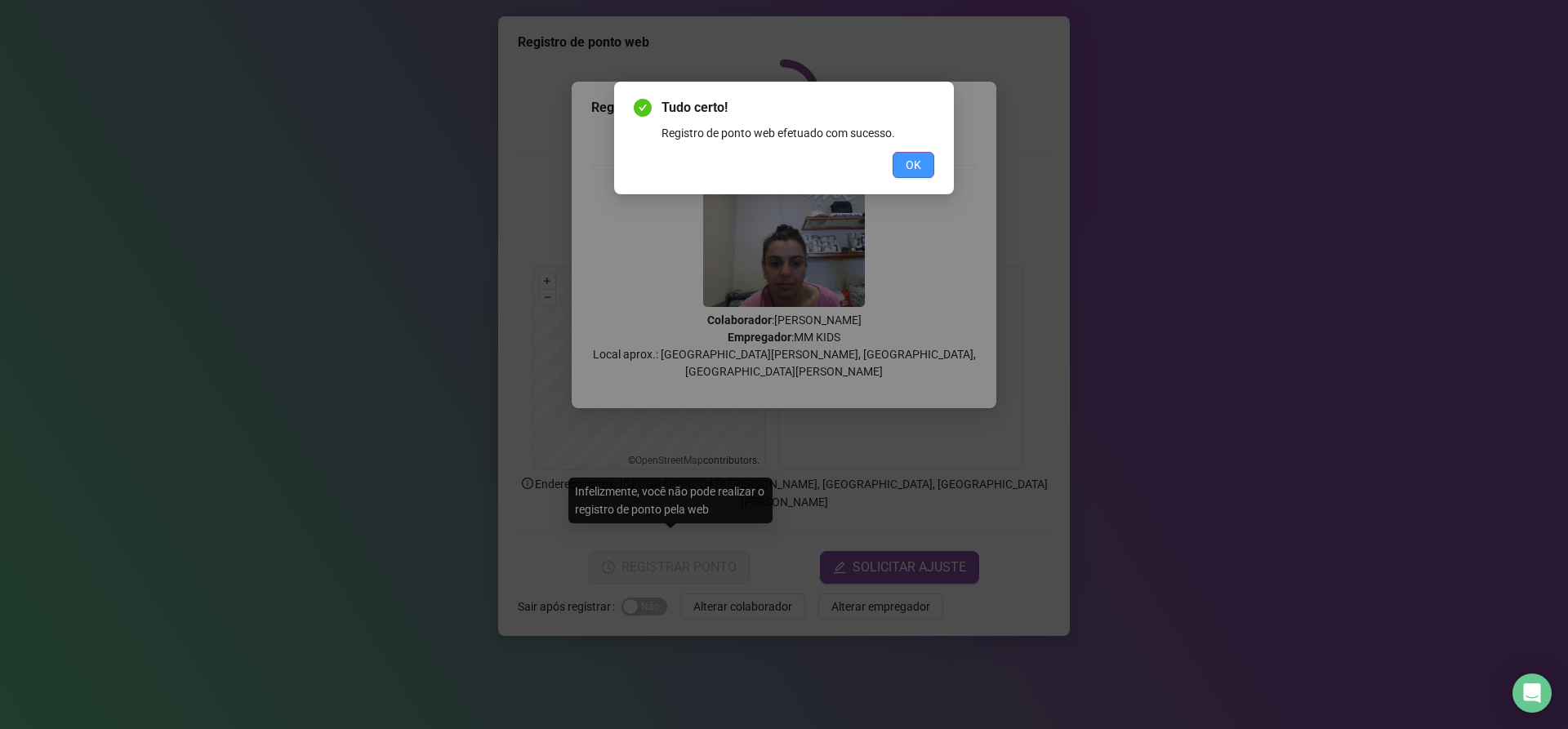
click at [912, 164] on span "OK" at bounding box center [914, 165] width 16 height 18
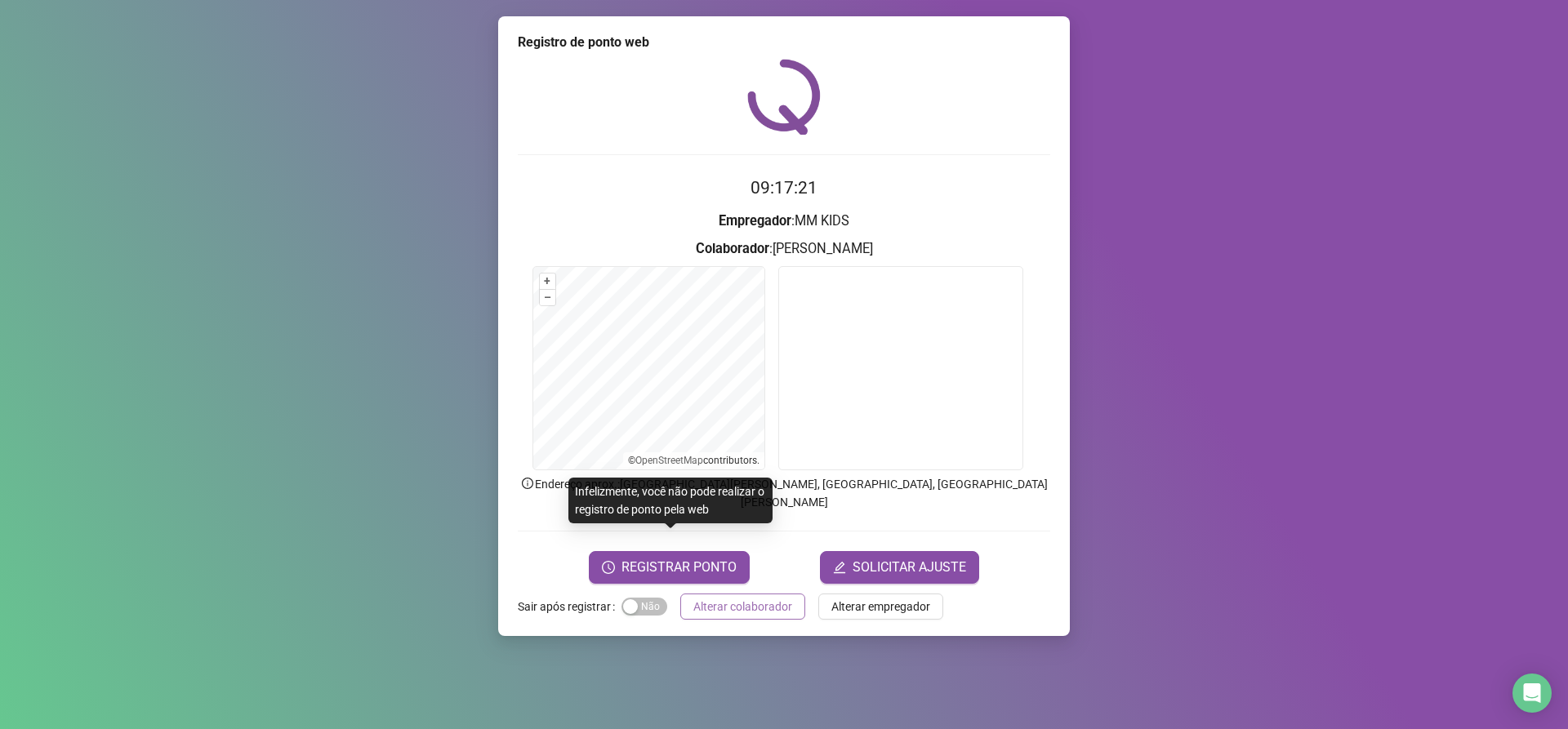
click at [745, 597] on span "Alterar colaborador" at bounding box center [743, 606] width 99 height 18
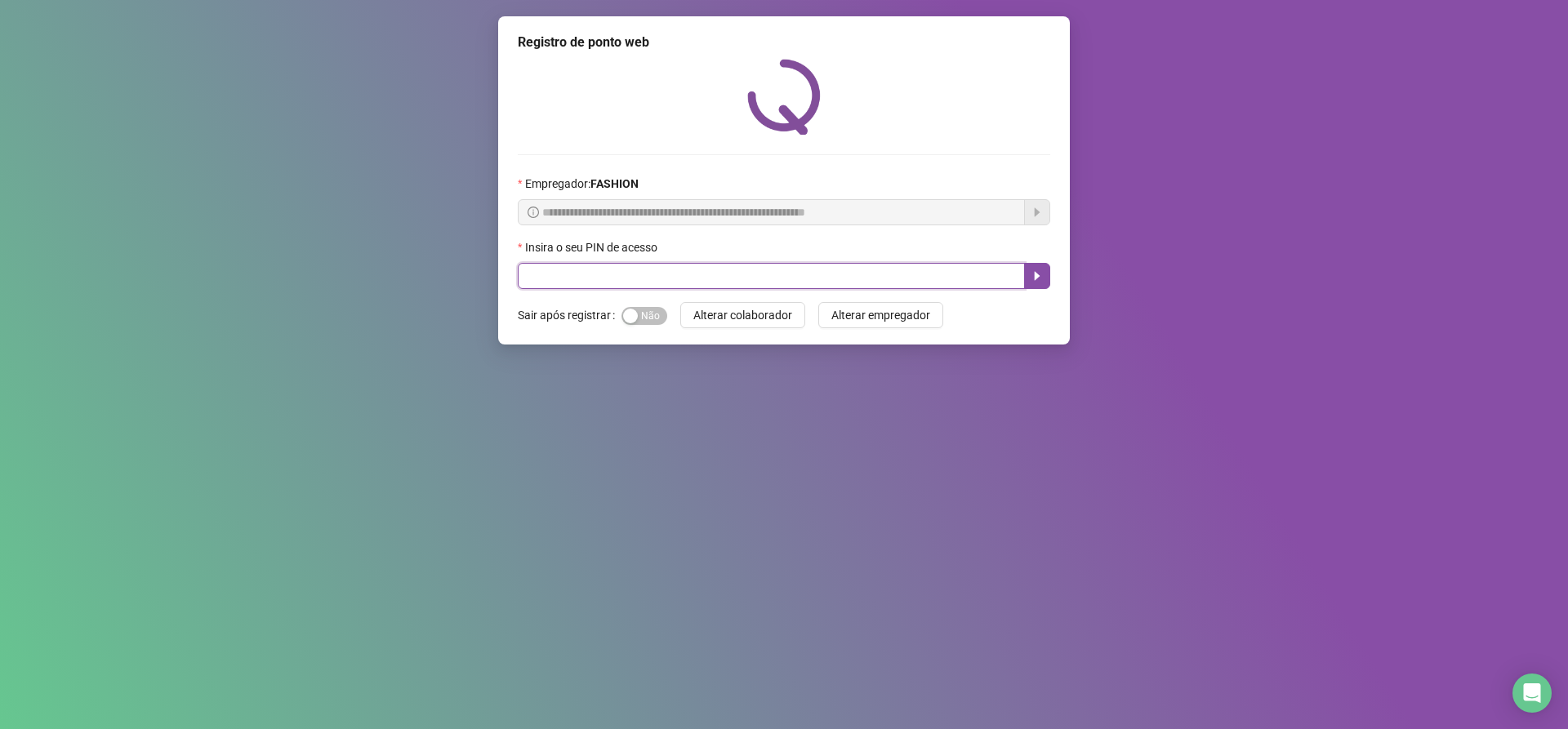
drag, startPoint x: 588, startPoint y: 274, endPoint x: 587, endPoint y: 265, distance: 9.1
click at [590, 271] on input "text" at bounding box center [772, 276] width 507 height 26
type input "*****"
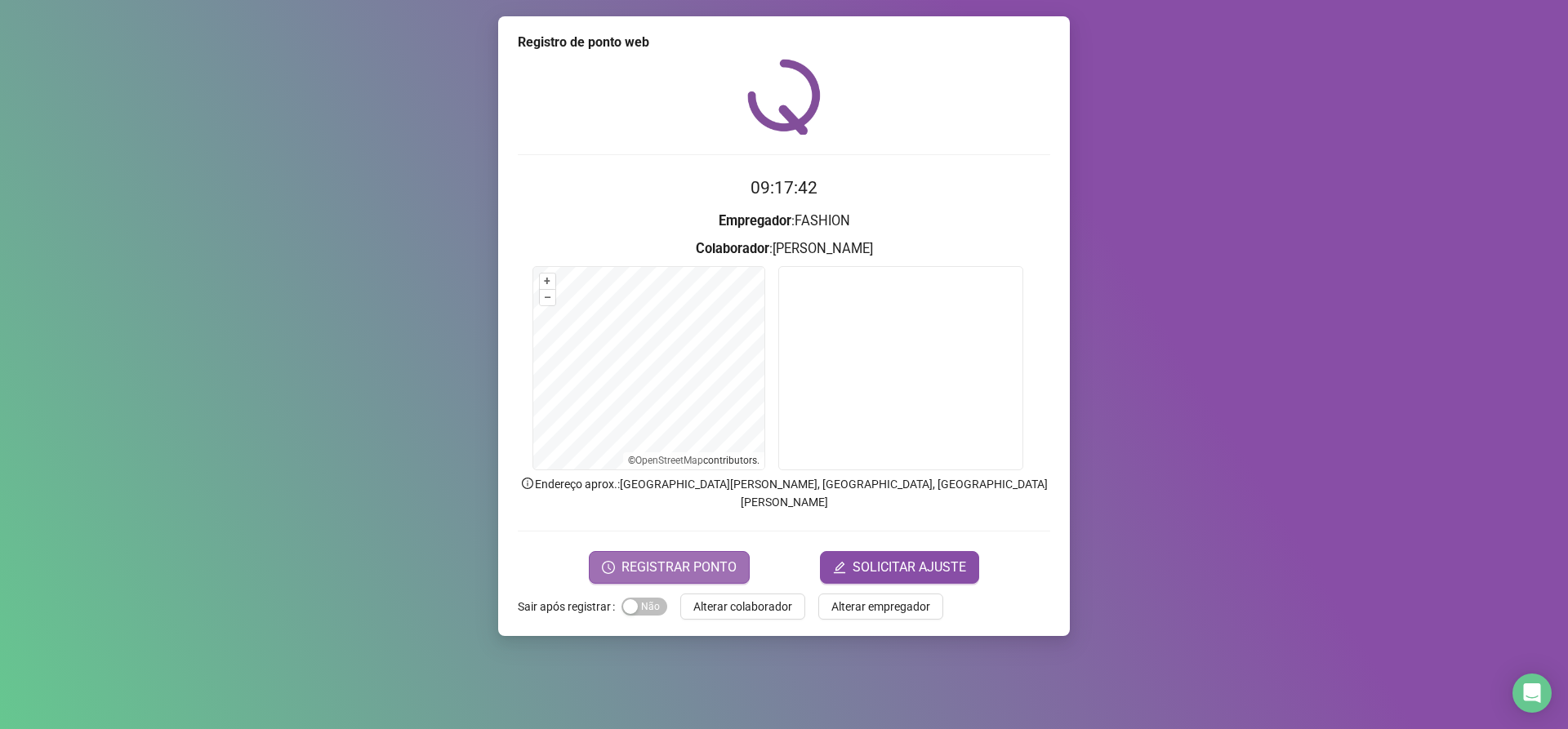
drag, startPoint x: 689, startPoint y: 549, endPoint x: 696, endPoint y: 553, distance: 8.1
click at [696, 558] on span "REGISTRAR PONTO" at bounding box center [679, 568] width 115 height 20
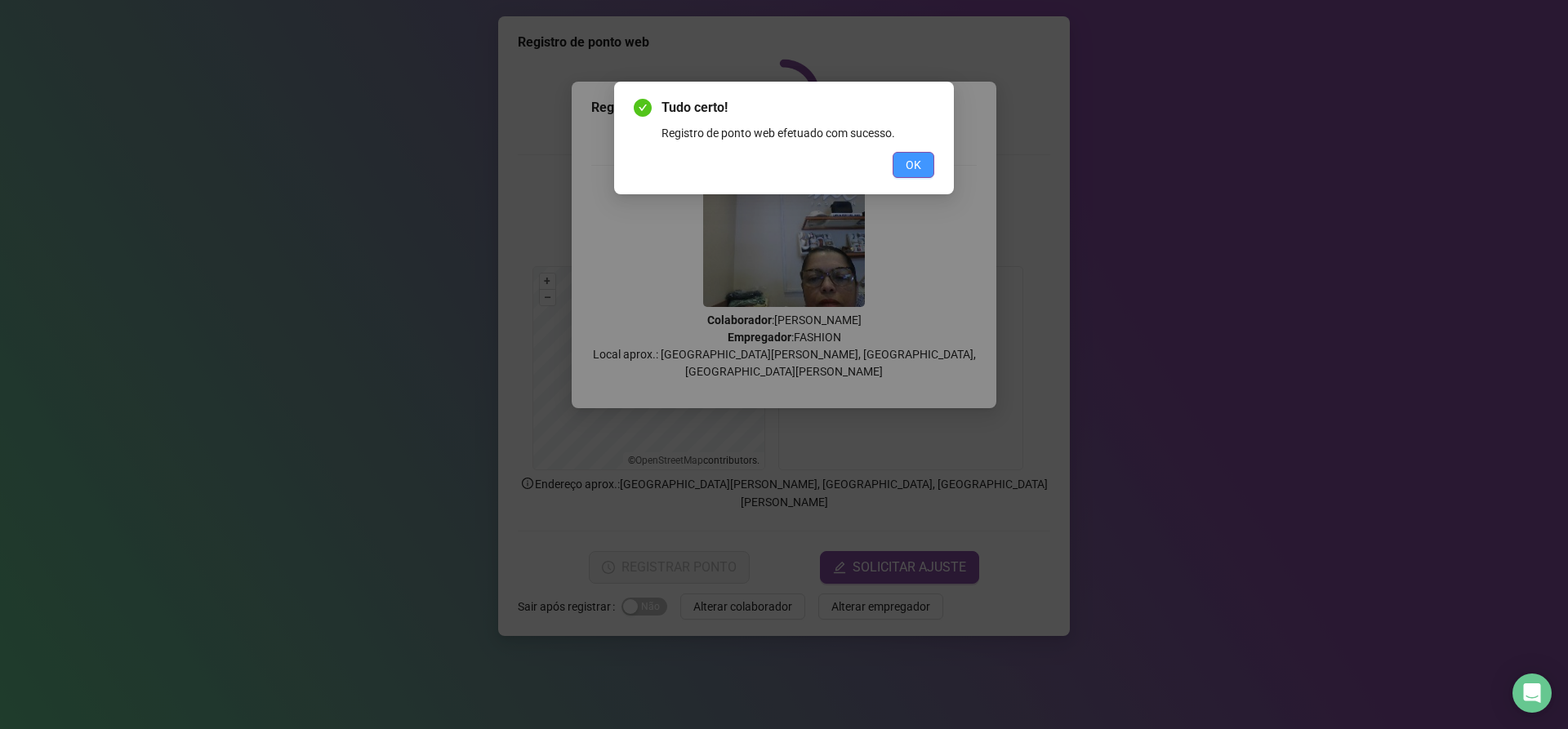
click at [923, 166] on button "OK" at bounding box center [914, 165] width 42 height 26
